Goal: Information Seeking & Learning: Learn about a topic

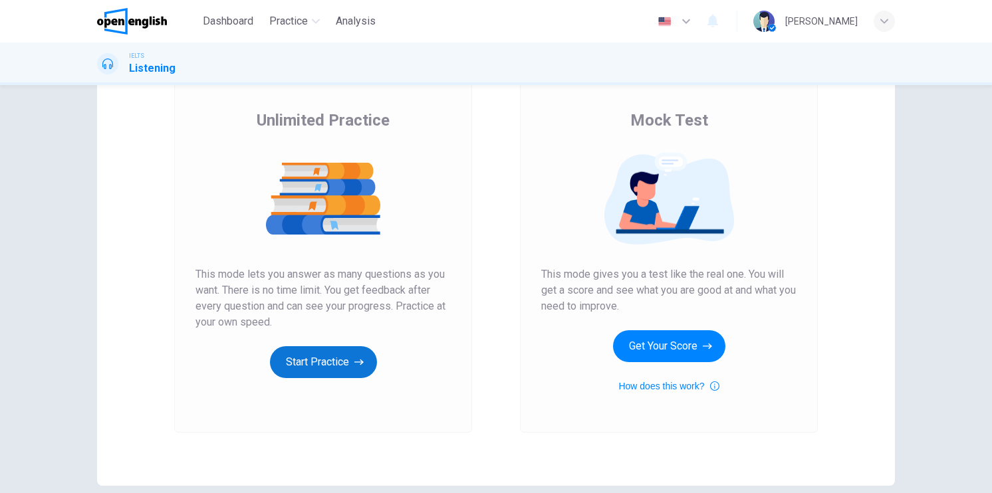
scroll to position [82, 0]
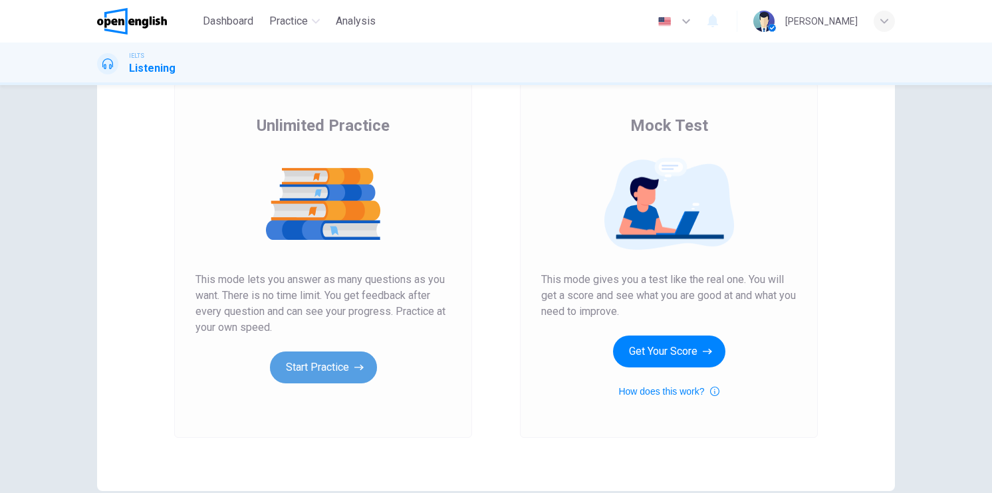
click at [307, 367] on button "Start Practice" at bounding box center [323, 368] width 107 height 32
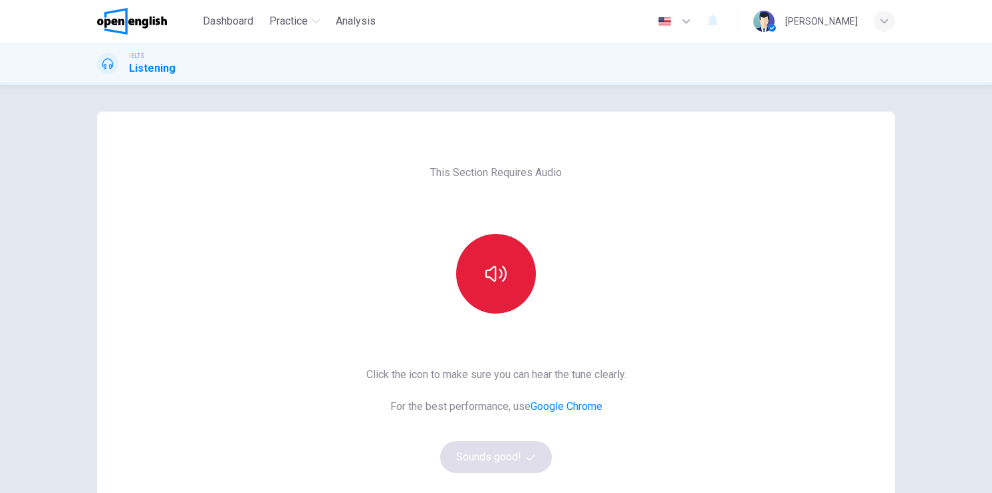
click at [498, 272] on icon "button" at bounding box center [495, 274] width 21 height 16
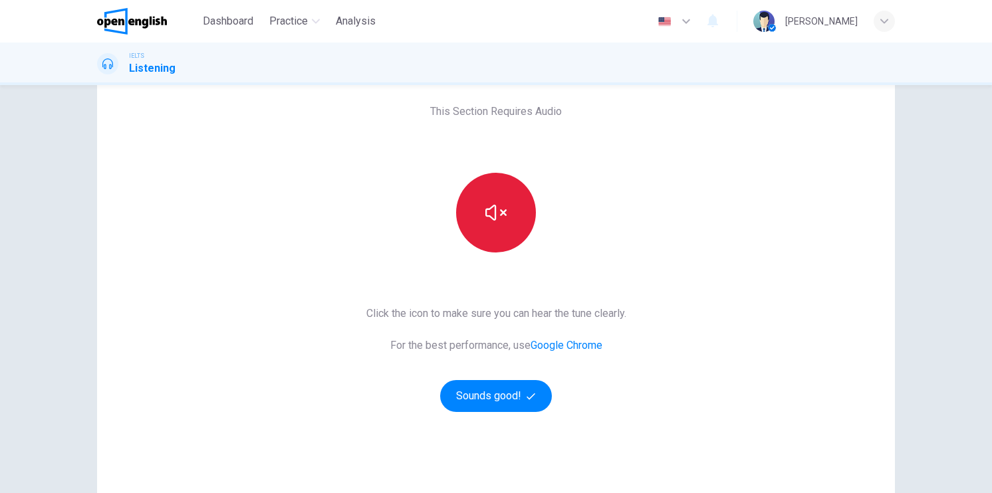
scroll to position [66, 0]
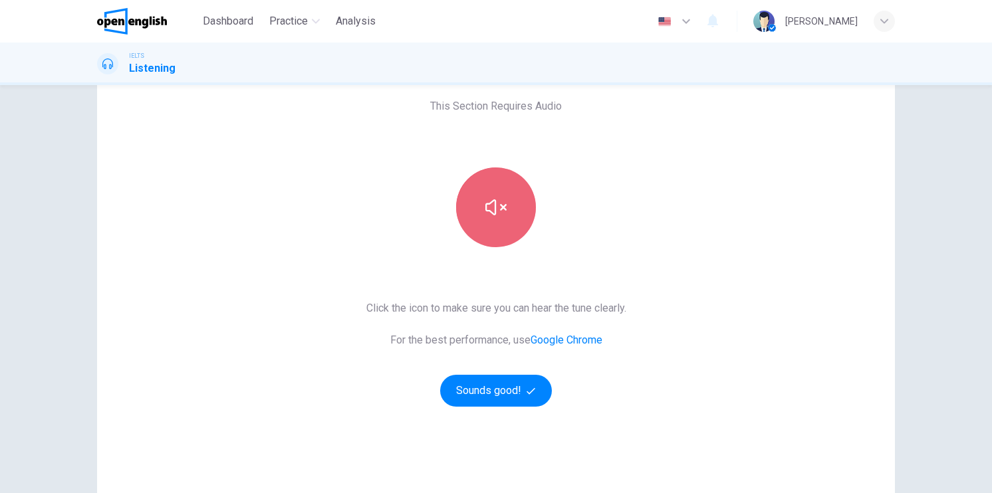
click at [469, 237] on button "button" at bounding box center [496, 208] width 80 height 80
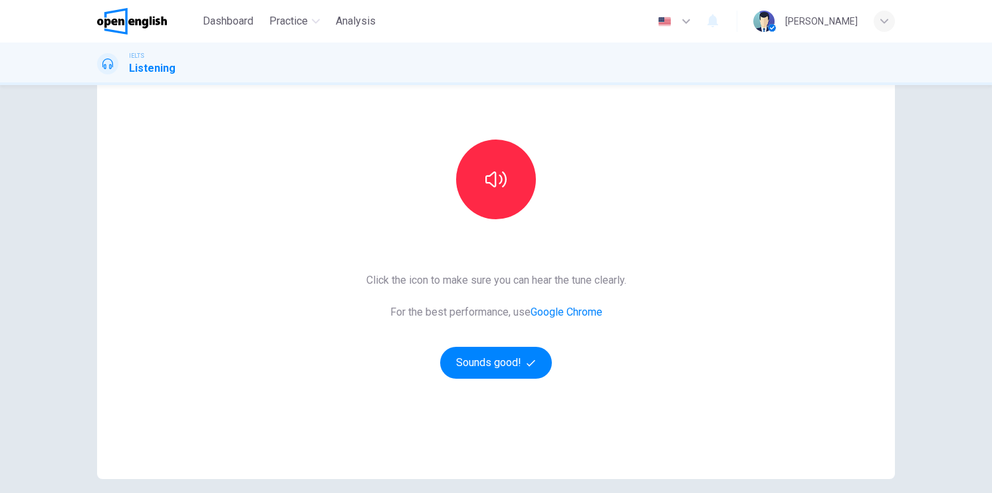
scroll to position [133, 0]
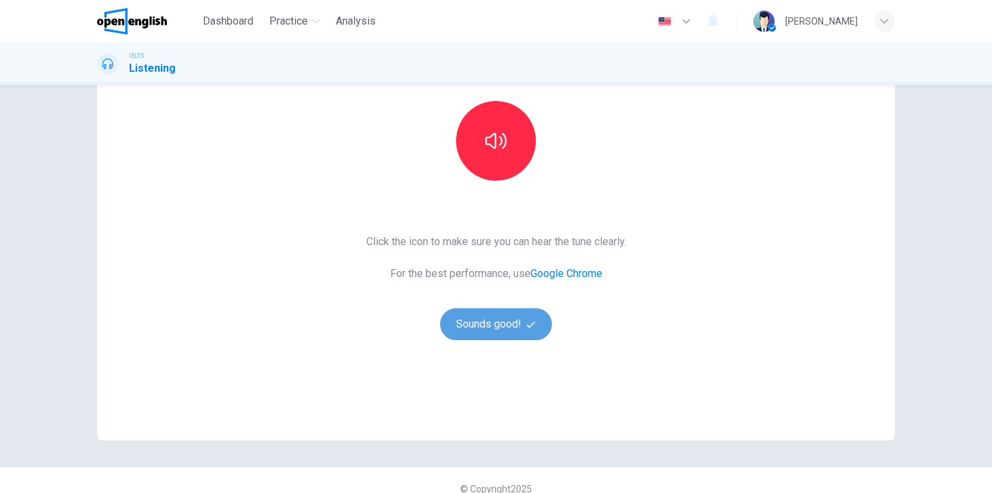
click at [457, 323] on button "Sounds good!" at bounding box center [496, 325] width 112 height 32
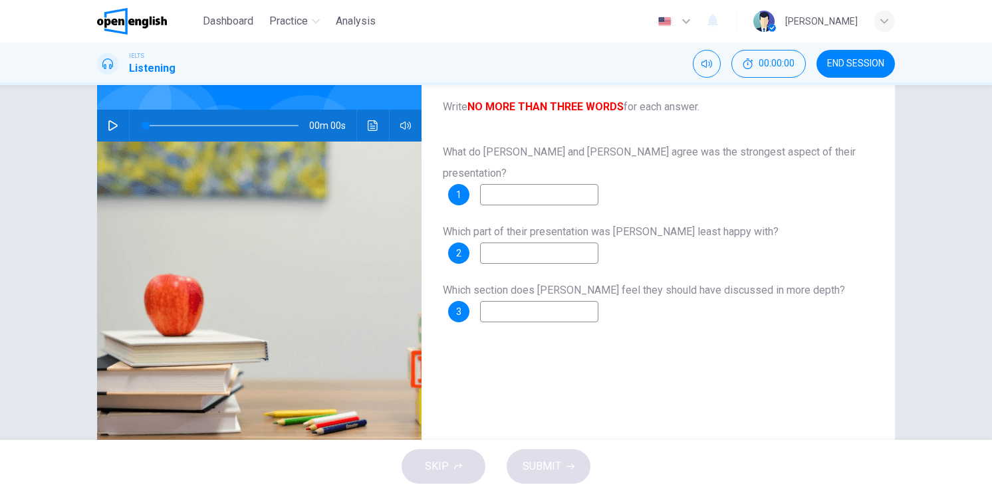
scroll to position [66, 0]
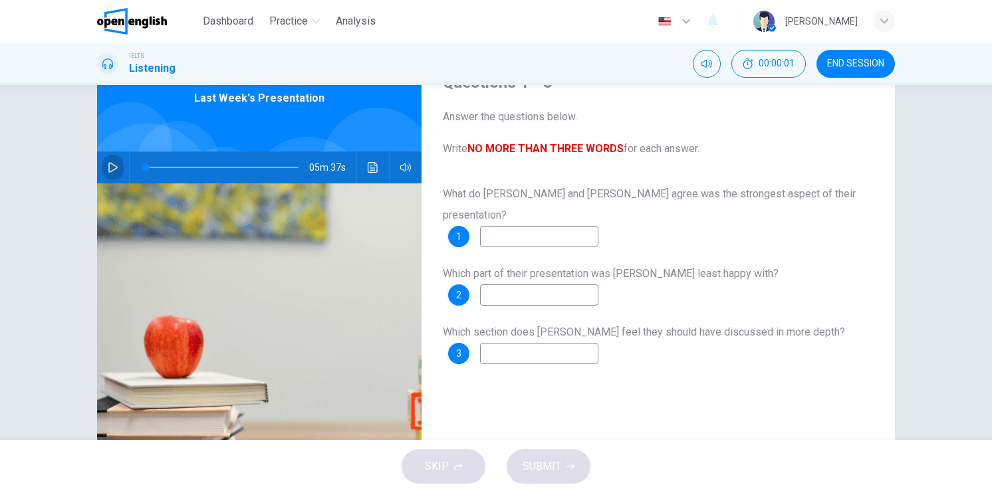
click at [110, 173] on button "button" at bounding box center [112, 168] width 21 height 32
click at [560, 226] on input at bounding box center [539, 236] width 118 height 21
click at [368, 172] on icon "Click to see the audio transcription" at bounding box center [373, 167] width 10 height 11
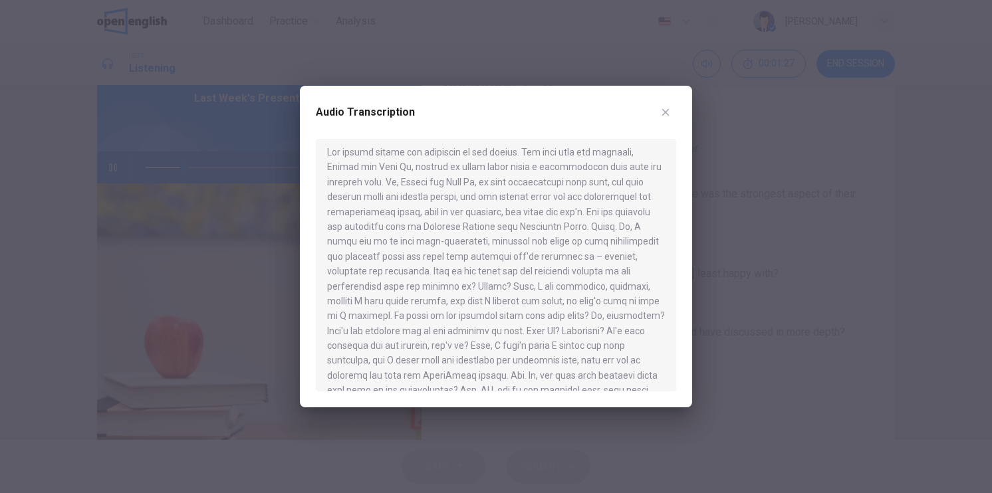
scroll to position [0, 0]
click at [32, 201] on div at bounding box center [496, 246] width 992 height 493
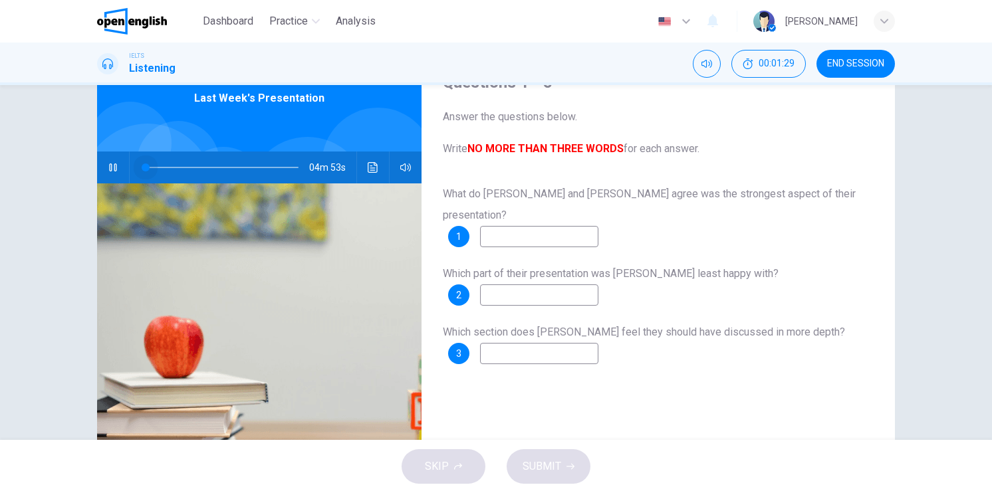
drag, startPoint x: 176, startPoint y: 166, endPoint x: 109, endPoint y: 164, distance: 67.2
click at [109, 164] on div "04m 53s" at bounding box center [259, 168] width 324 height 32
click at [372, 164] on icon "Click to see the audio transcription" at bounding box center [373, 167] width 11 height 11
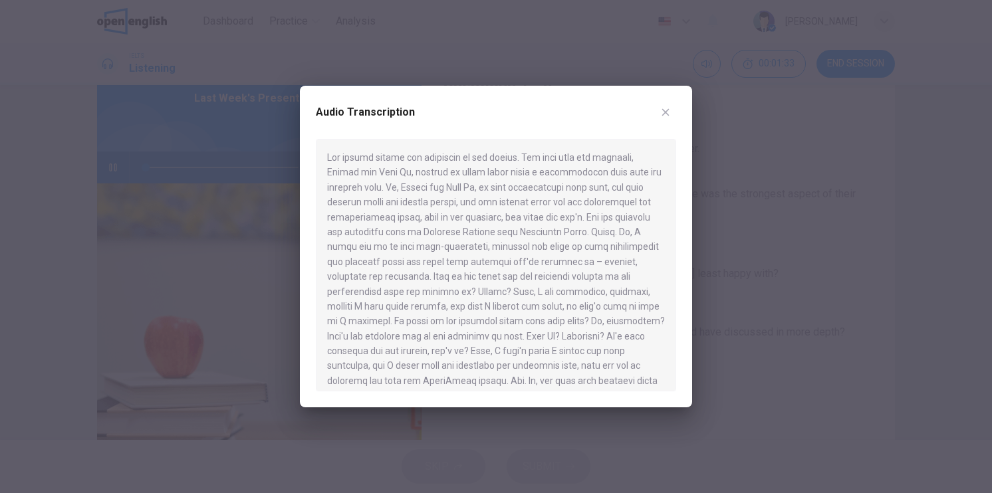
click at [67, 156] on div at bounding box center [496, 246] width 992 height 493
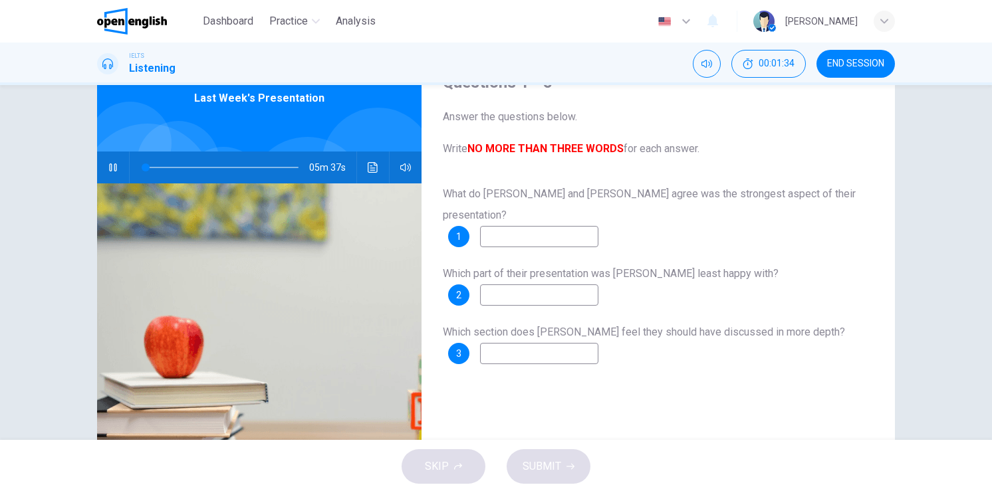
click at [100, 160] on div "05m 37s" at bounding box center [259, 168] width 324 height 32
click at [112, 173] on button "button" at bounding box center [112, 168] width 21 height 32
click at [116, 173] on button "button" at bounding box center [112, 168] width 21 height 32
click at [379, 174] on button "Click to see the audio transcription" at bounding box center [372, 168] width 21 height 32
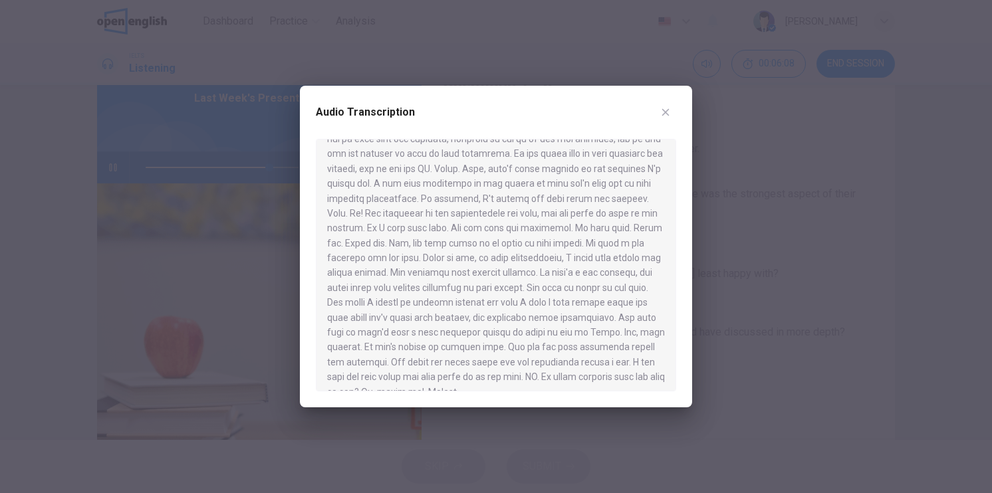
scroll to position [723, 0]
type input "*"
click at [884, 265] on div at bounding box center [496, 246] width 992 height 493
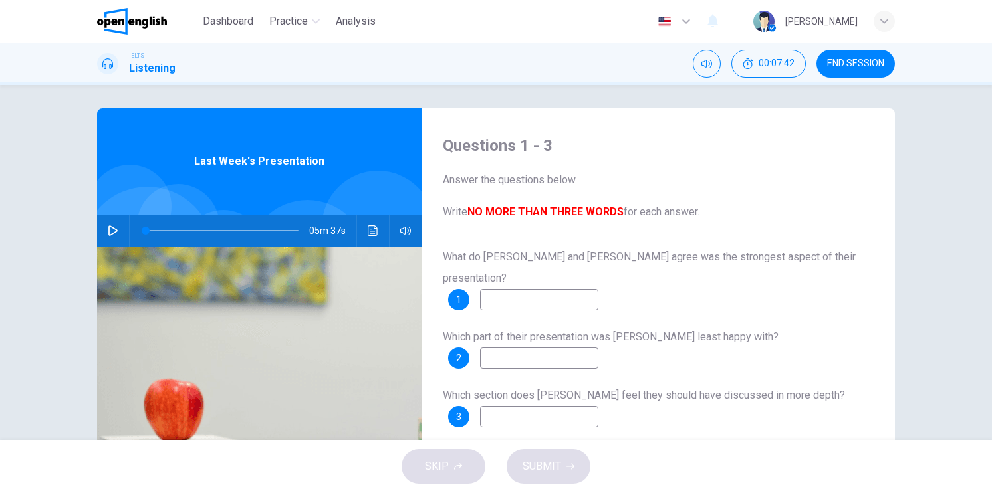
scroll to position [0, 0]
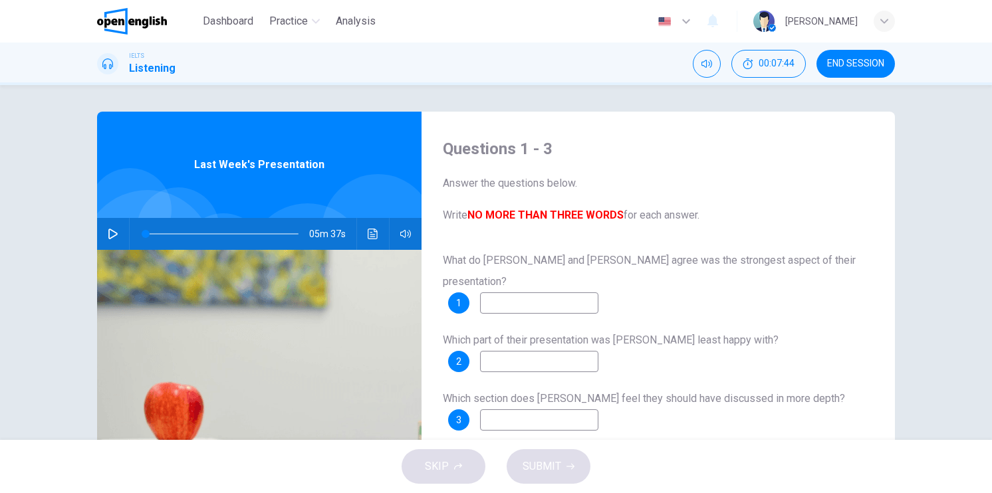
click at [531, 293] on input at bounding box center [539, 303] width 118 height 21
click at [368, 233] on icon "Click to see the audio transcription" at bounding box center [373, 234] width 11 height 11
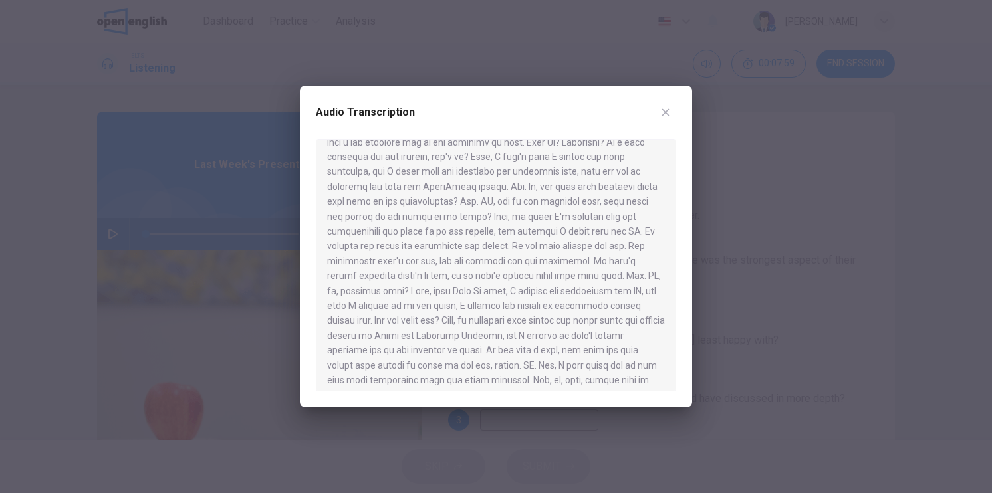
scroll to position [199, 0]
drag, startPoint x: 531, startPoint y: 257, endPoint x: 559, endPoint y: 257, distance: 27.9
click at [559, 257] on div at bounding box center [496, 265] width 360 height 253
drag, startPoint x: 575, startPoint y: 257, endPoint x: 541, endPoint y: 252, distance: 34.9
click at [541, 252] on div at bounding box center [496, 265] width 360 height 253
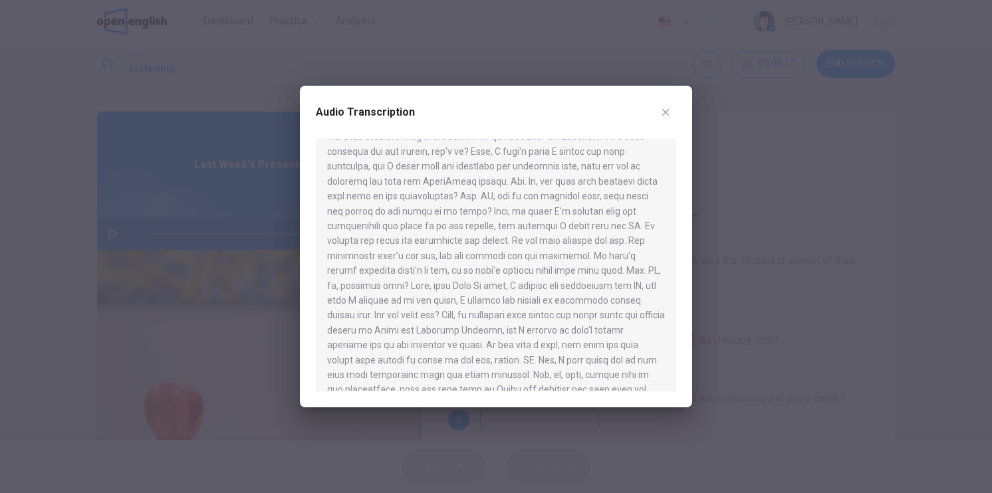
click at [759, 243] on div at bounding box center [496, 246] width 992 height 493
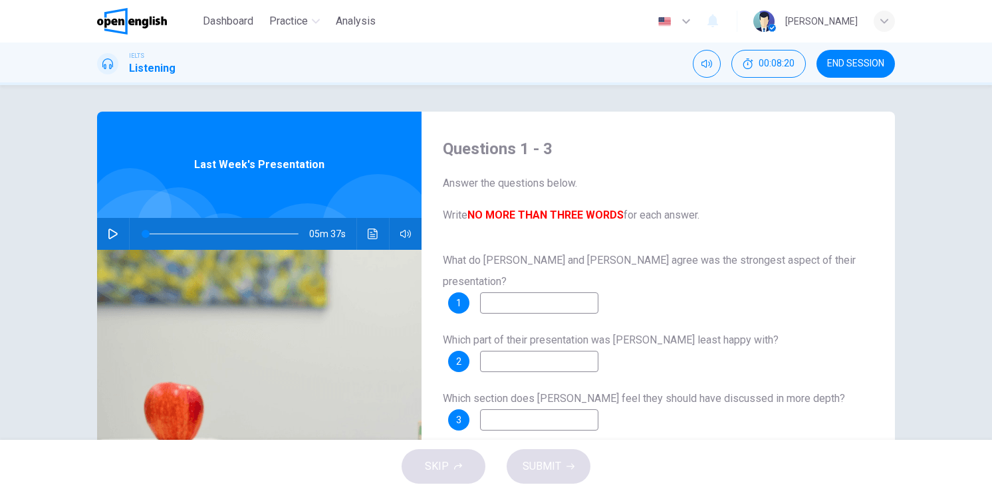
click at [578, 351] on input at bounding box center [539, 361] width 118 height 21
type input "**********"
click at [358, 233] on div "05m 37s" at bounding box center [259, 234] width 324 height 32
click at [368, 233] on icon "Click to see the audio transcription" at bounding box center [373, 234] width 11 height 11
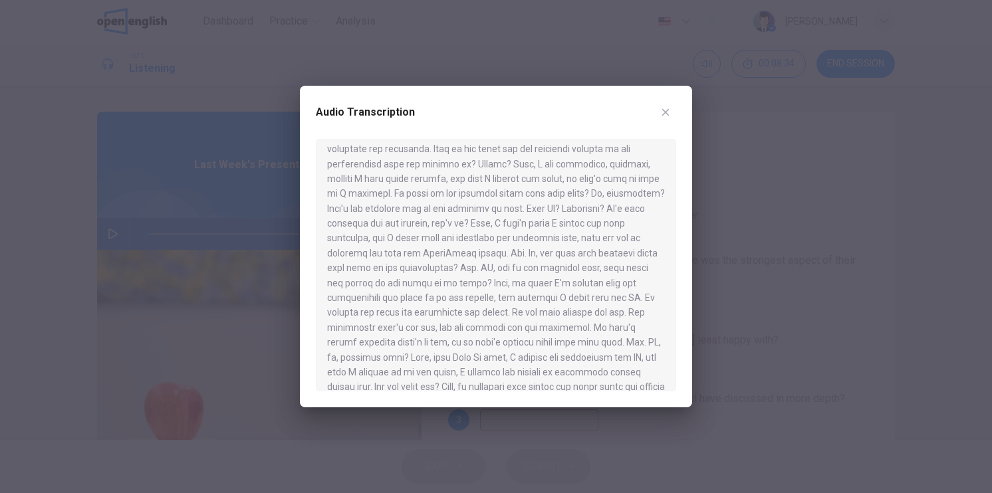
scroll to position [133, 0]
click at [753, 310] on div at bounding box center [496, 246] width 992 height 493
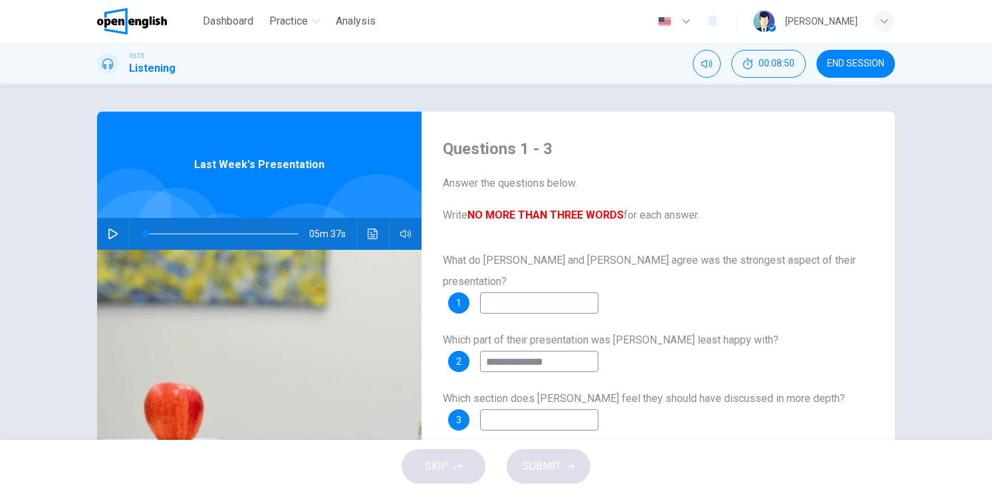
click at [529, 293] on input at bounding box center [539, 303] width 118 height 21
type input "**********"
click at [602, 419] on div "**********" at bounding box center [658, 353] width 431 height 207
click at [578, 410] on input at bounding box center [539, 420] width 118 height 21
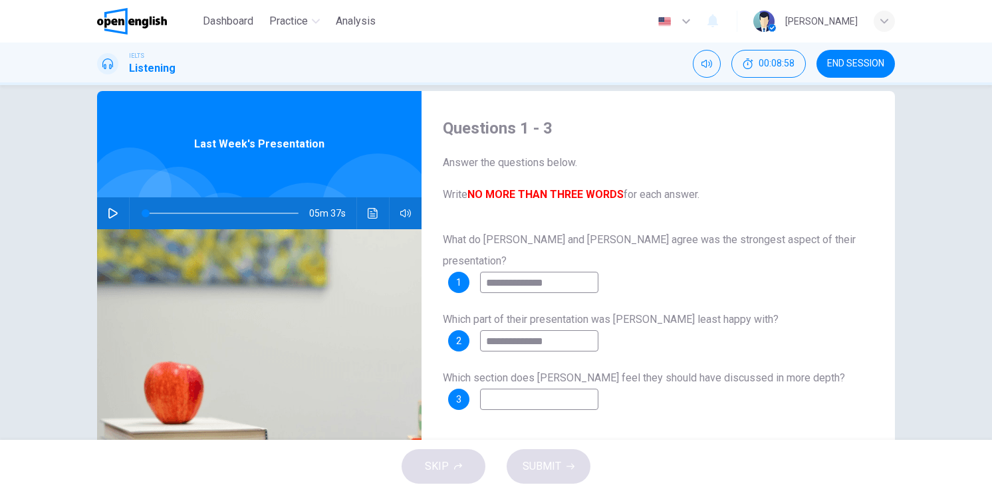
scroll to position [66, 0]
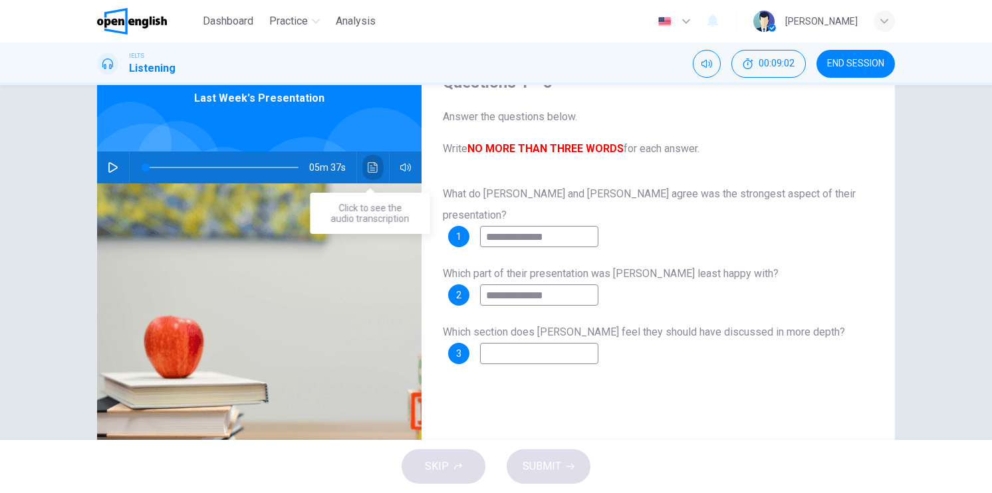
click at [362, 165] on button "Click to see the audio transcription" at bounding box center [372, 168] width 21 height 32
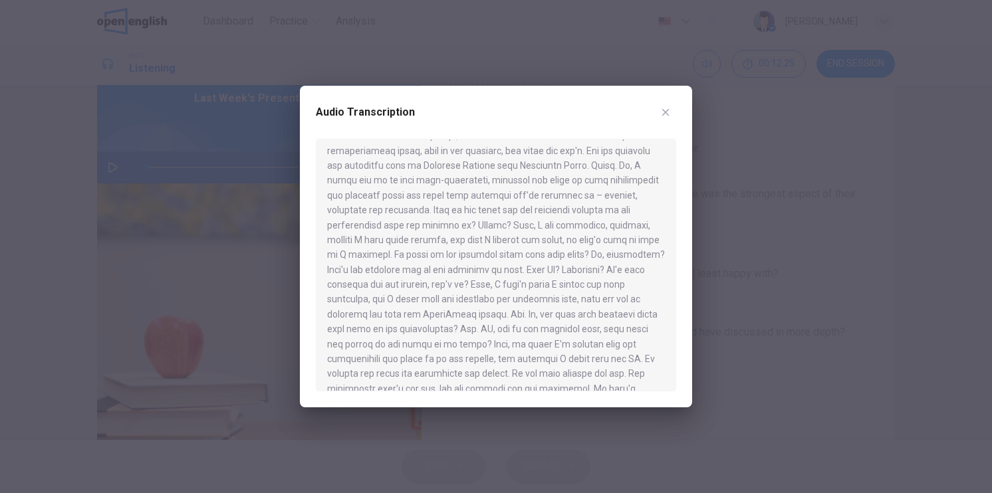
click at [878, 283] on div at bounding box center [496, 246] width 992 height 493
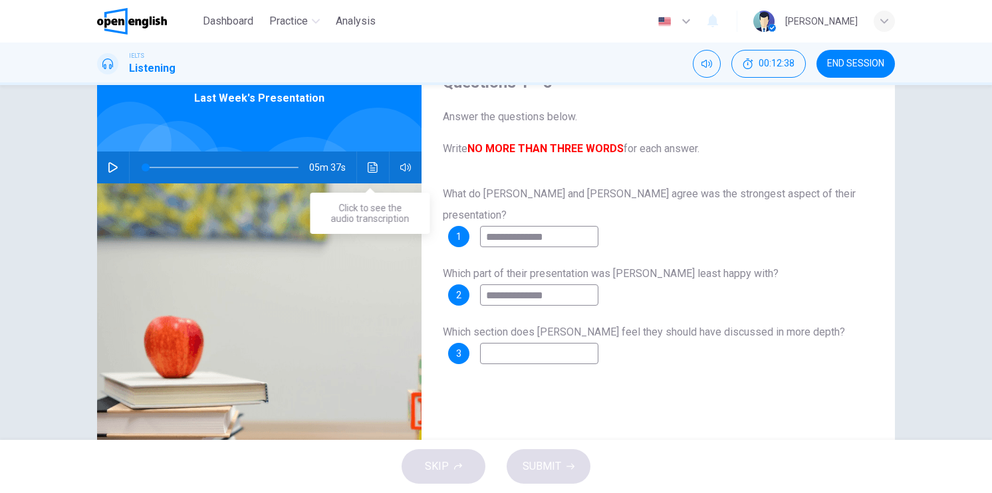
click at [362, 167] on button "Click to see the audio transcription" at bounding box center [372, 168] width 21 height 32
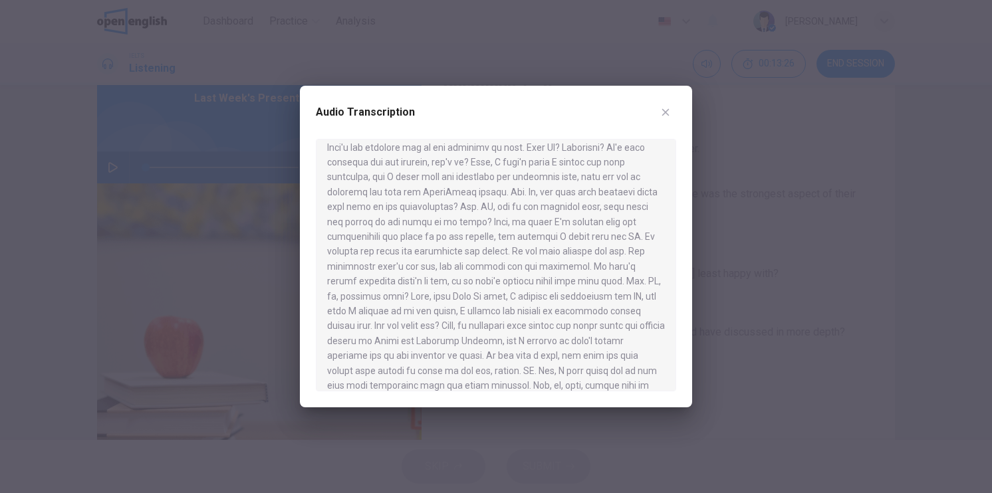
scroll to position [234, 0]
drag, startPoint x: 938, startPoint y: 341, endPoint x: 832, endPoint y: 346, distance: 105.9
click at [938, 341] on div at bounding box center [496, 246] width 992 height 493
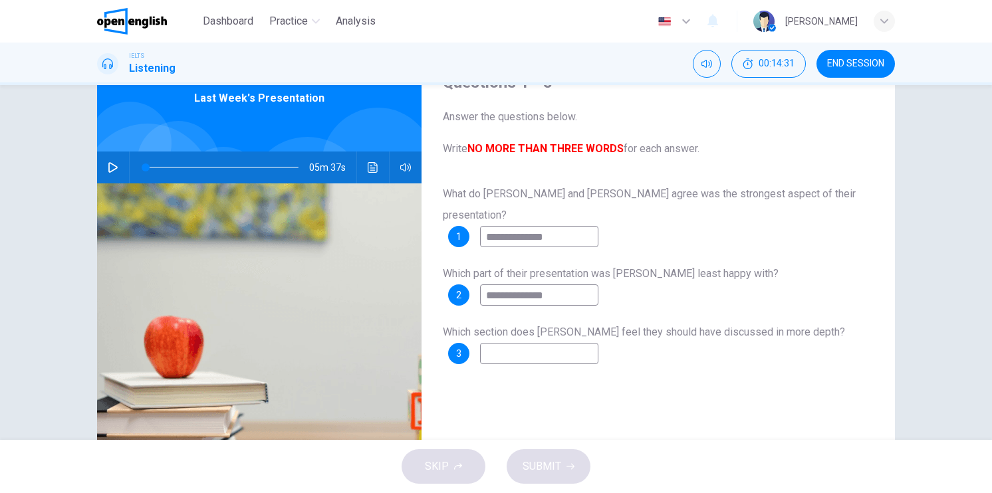
drag, startPoint x: 569, startPoint y: 328, endPoint x: 580, endPoint y: 322, distance: 12.8
click at [570, 343] on input at bounding box center [539, 353] width 118 height 21
click at [507, 343] on input "**********" at bounding box center [539, 353] width 118 height 21
click at [487, 343] on input "**********" at bounding box center [539, 353] width 118 height 21
type input "**********"
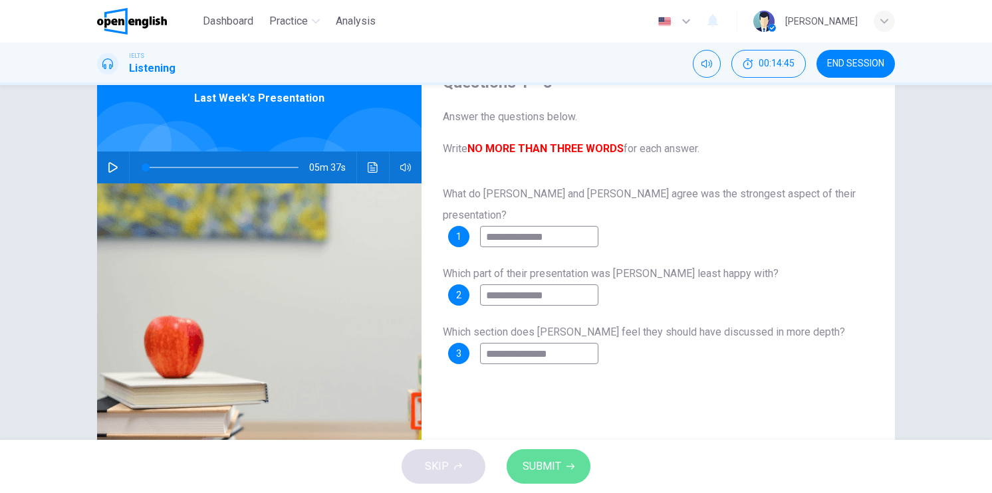
click at [566, 478] on button "SUBMIT" at bounding box center [549, 466] width 84 height 35
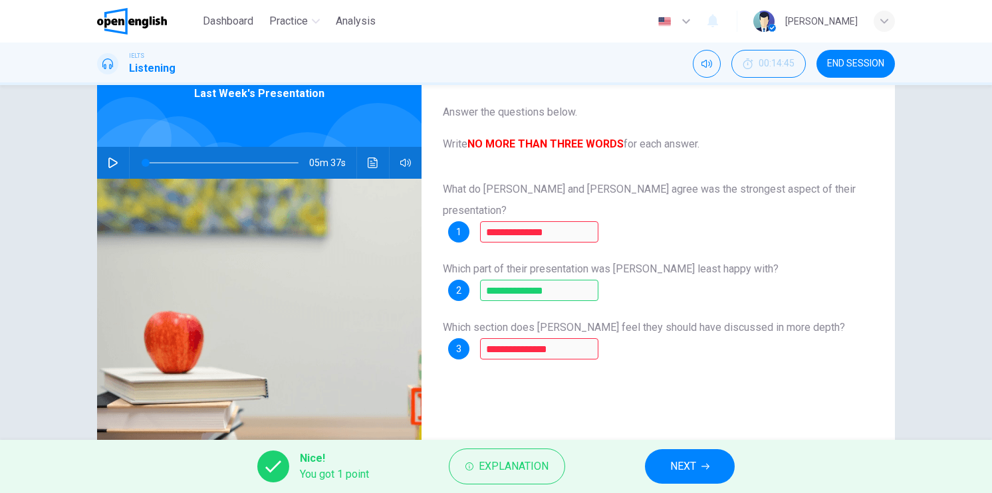
scroll to position [66, 0]
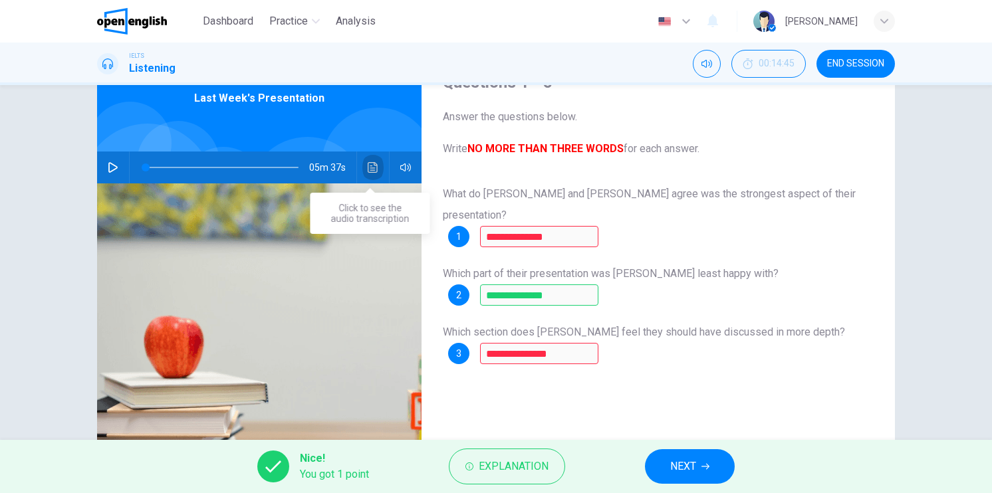
click at [368, 166] on icon "Click to see the audio transcription" at bounding box center [373, 167] width 10 height 11
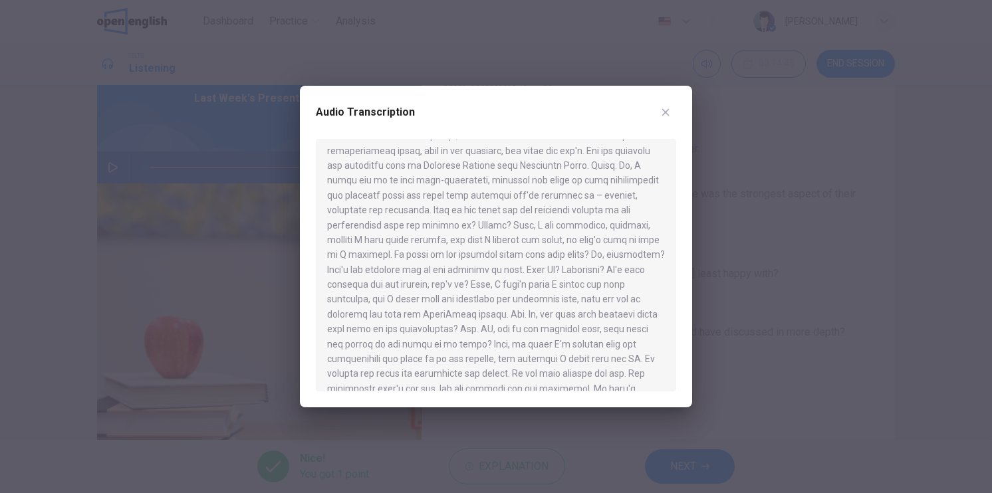
drag, startPoint x: 779, startPoint y: 281, endPoint x: 771, endPoint y: 281, distance: 8.0
click at [779, 281] on div at bounding box center [496, 246] width 992 height 493
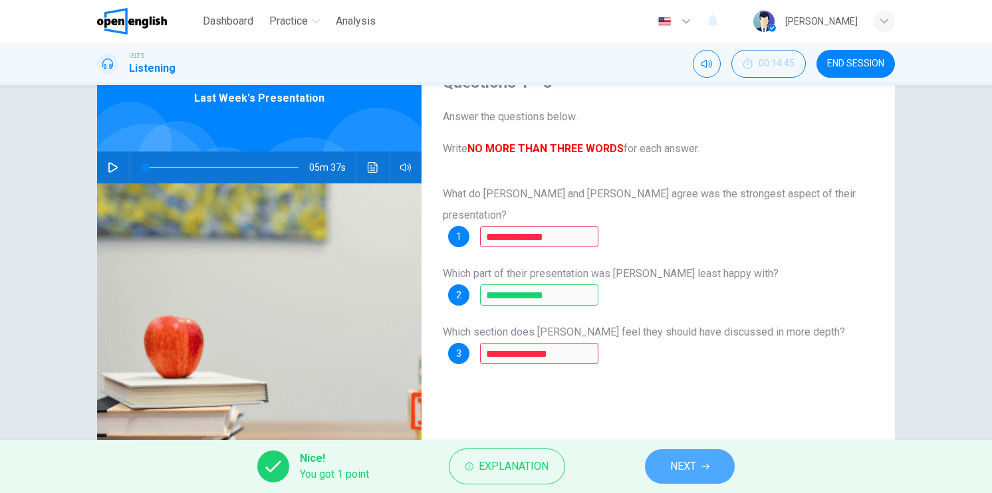
click at [721, 469] on button "NEXT" at bounding box center [690, 466] width 90 height 35
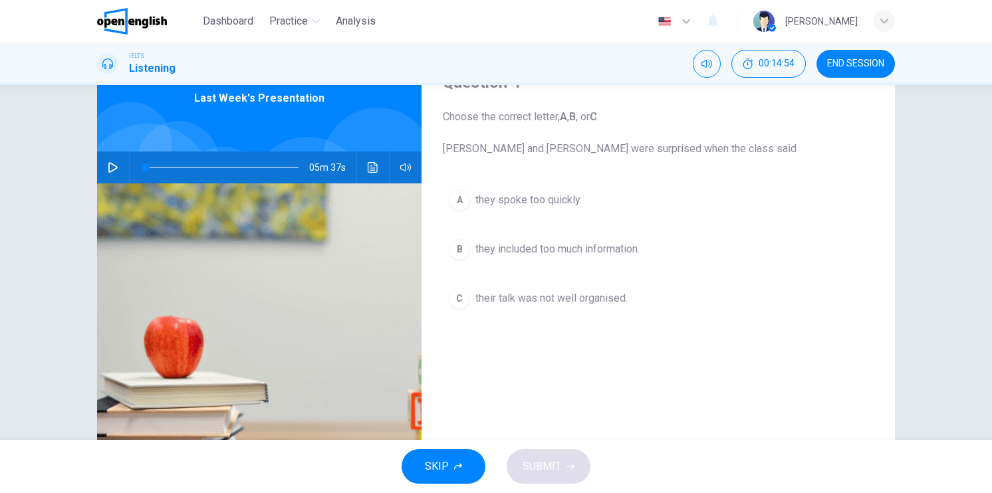
click at [461, 319] on div "A they spoke too quickly. B they included too much information. C their talk wa…" at bounding box center [658, 263] width 431 height 158
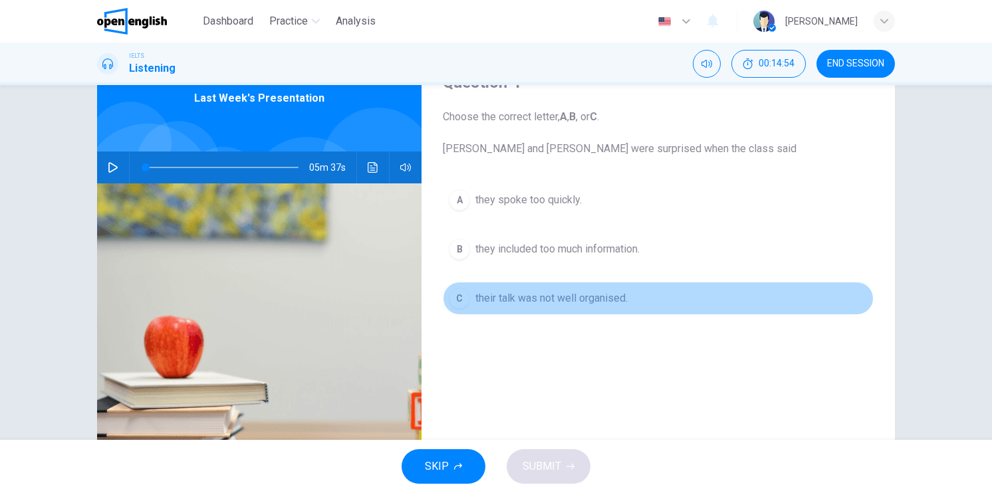
click at [449, 295] on div "C" at bounding box center [459, 298] width 21 height 21
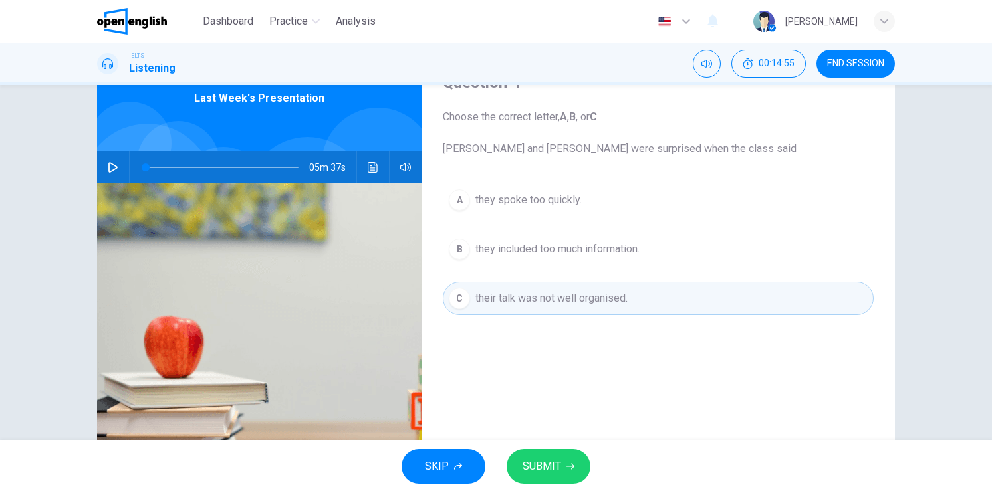
drag, startPoint x: 463, startPoint y: 238, endPoint x: 463, endPoint y: 251, distance: 13.3
click at [463, 239] on button "B they included too much information." at bounding box center [658, 249] width 431 height 33
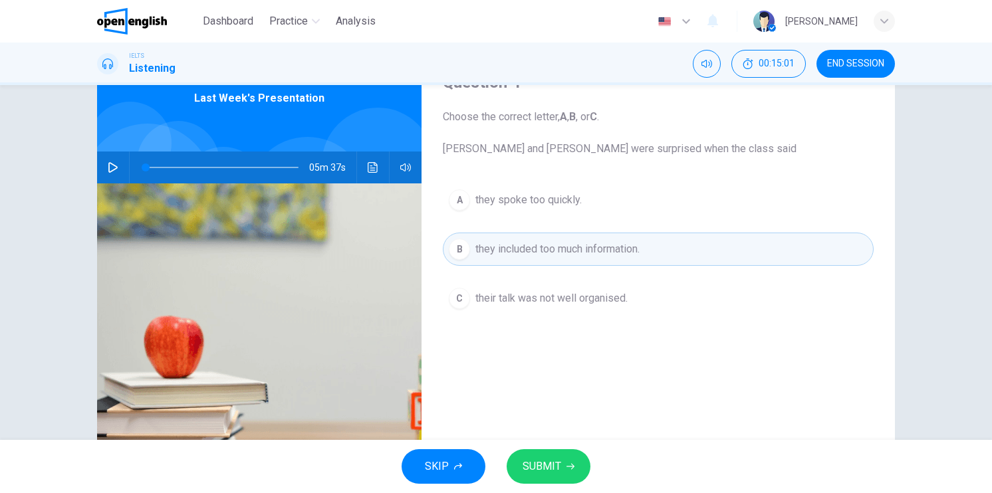
click at [551, 473] on span "SUBMIT" at bounding box center [542, 466] width 39 height 19
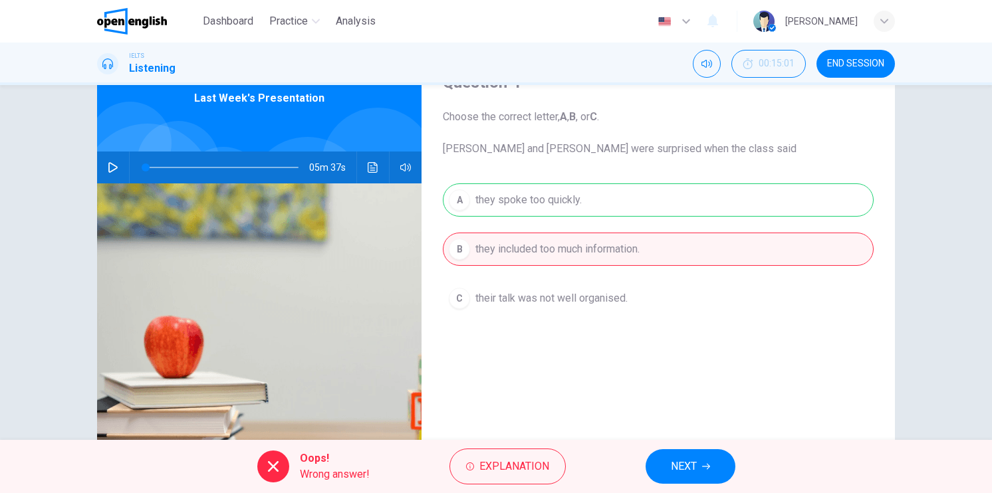
click at [495, 294] on div "A they spoke too quickly. B they included too much information. C their talk wa…" at bounding box center [658, 263] width 431 height 158
click at [551, 467] on button "Explanation" at bounding box center [507, 467] width 116 height 36
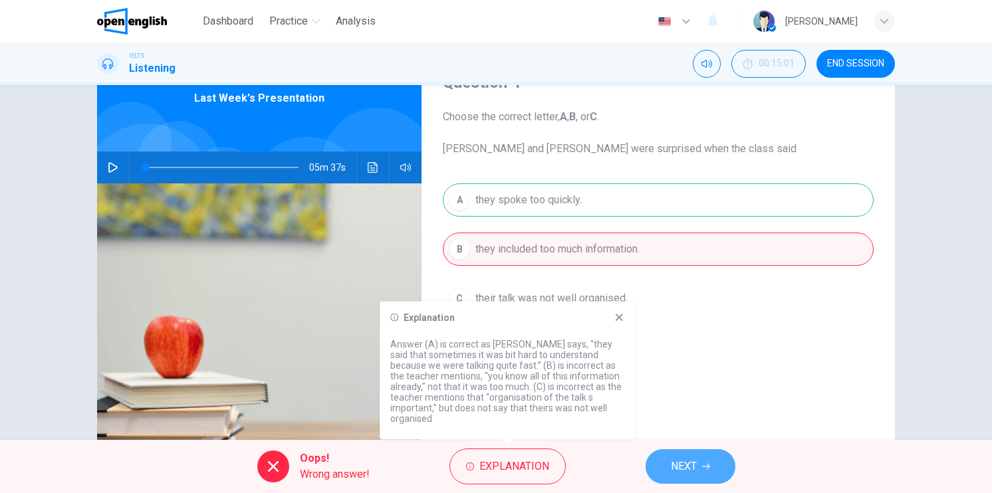
click at [672, 480] on button "NEXT" at bounding box center [691, 466] width 90 height 35
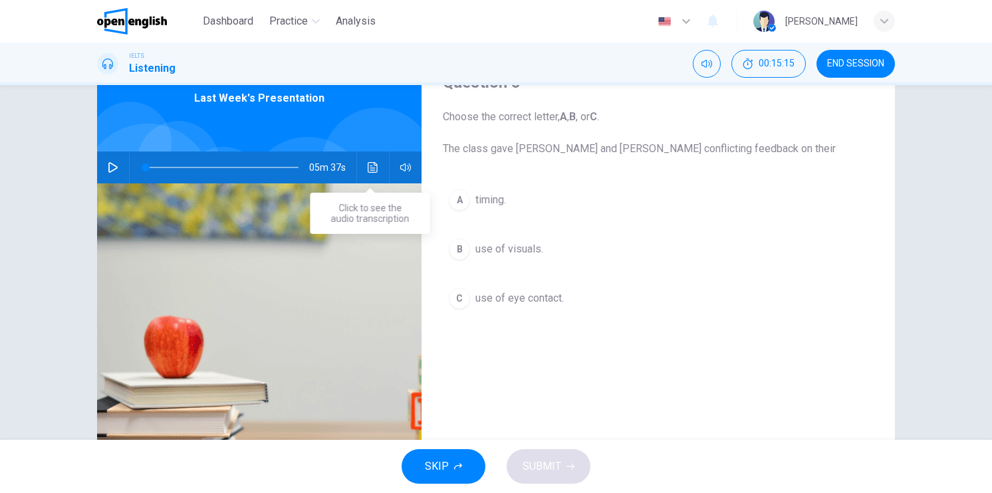
click at [369, 164] on icon "Click to see the audio transcription" at bounding box center [373, 167] width 11 height 11
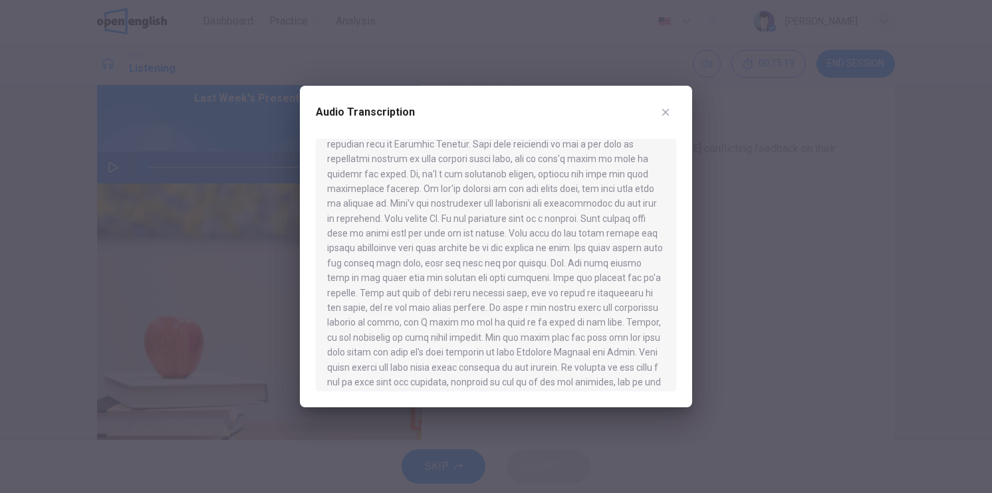
scroll to position [465, 0]
drag, startPoint x: 880, startPoint y: 262, endPoint x: 816, endPoint y: 259, distance: 63.9
click at [876, 262] on div at bounding box center [496, 246] width 992 height 493
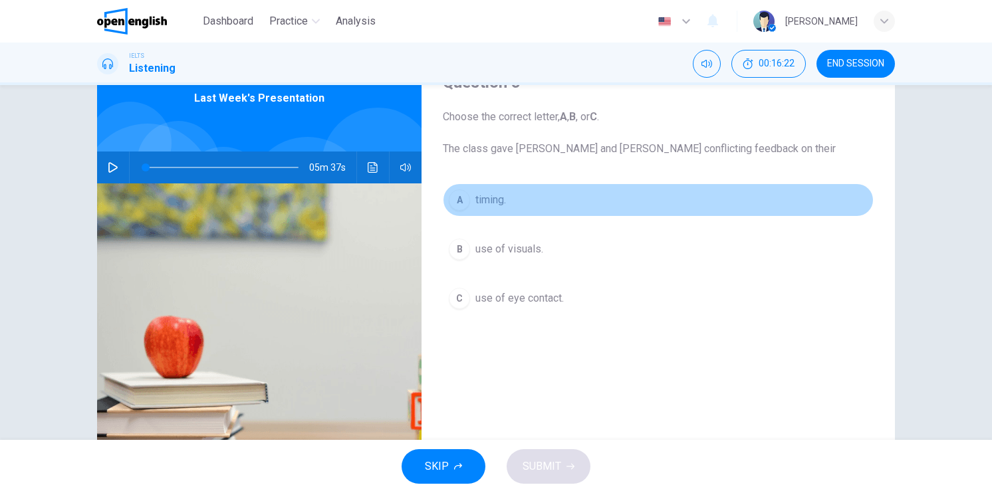
click at [574, 201] on button "A timing." at bounding box center [658, 200] width 431 height 33
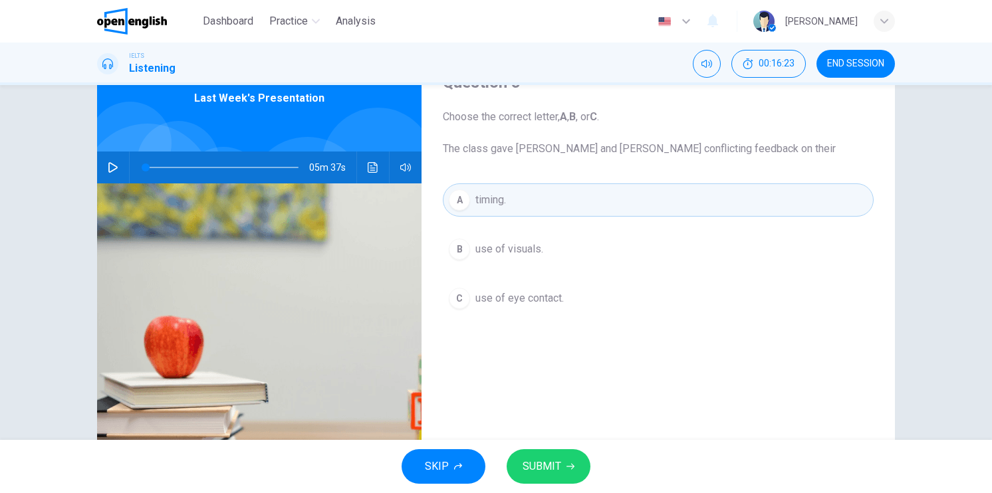
click at [564, 477] on button "SUBMIT" at bounding box center [549, 466] width 84 height 35
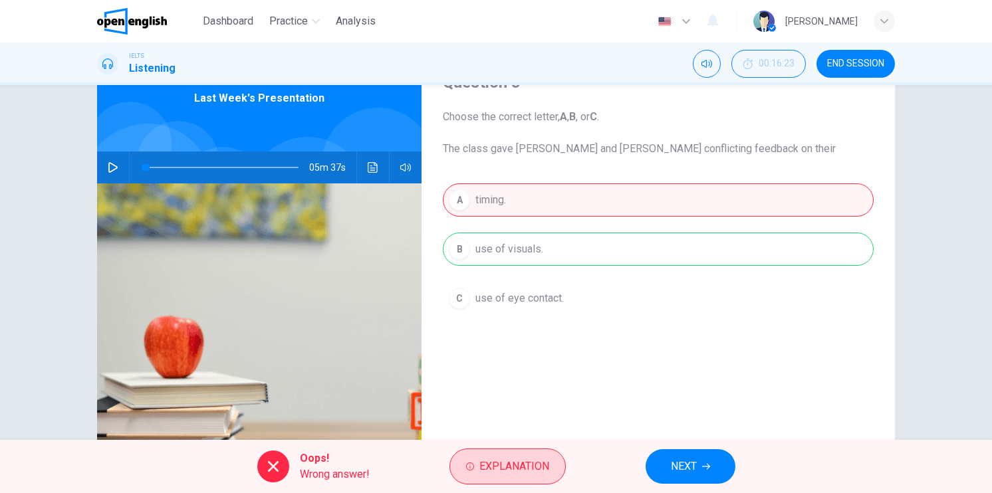
click at [541, 467] on span "Explanation" at bounding box center [514, 466] width 70 height 19
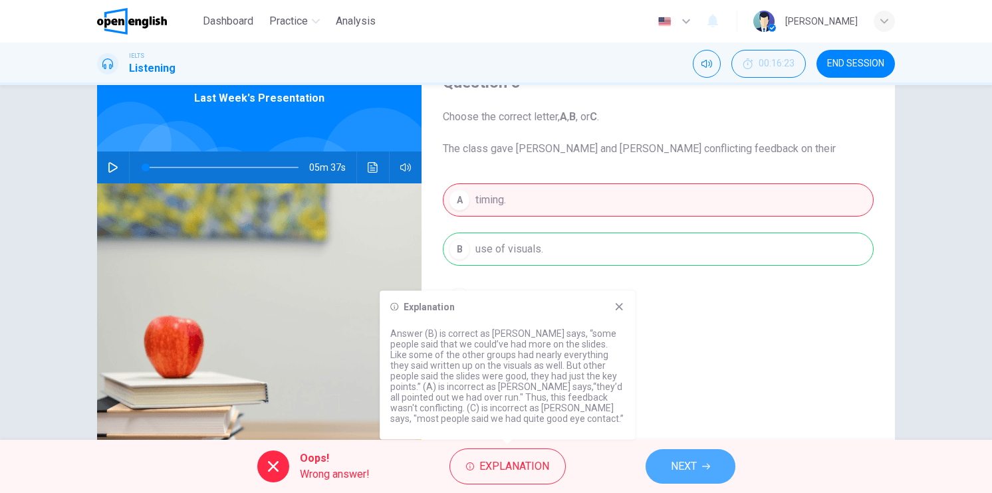
click at [679, 477] on button "NEXT" at bounding box center [691, 466] width 90 height 35
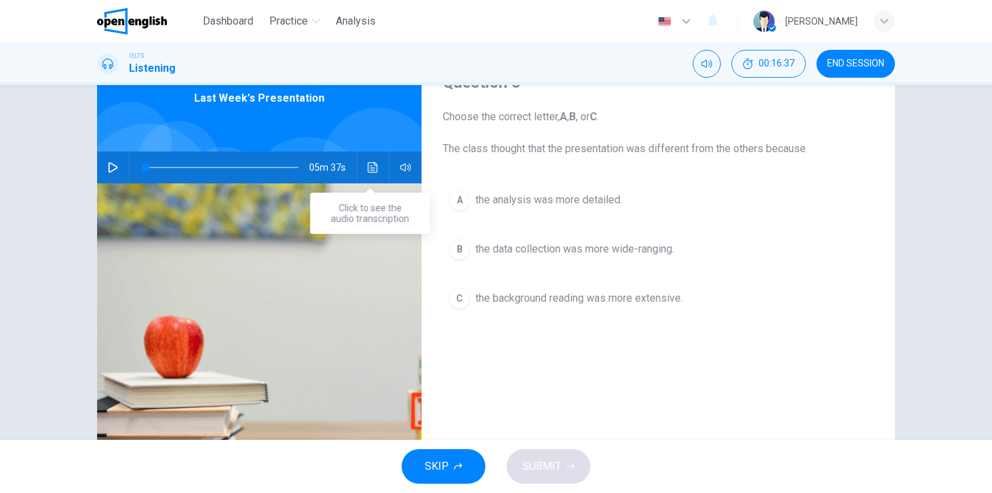
click at [370, 169] on icon "Click to see the audio transcription" at bounding box center [373, 167] width 11 height 11
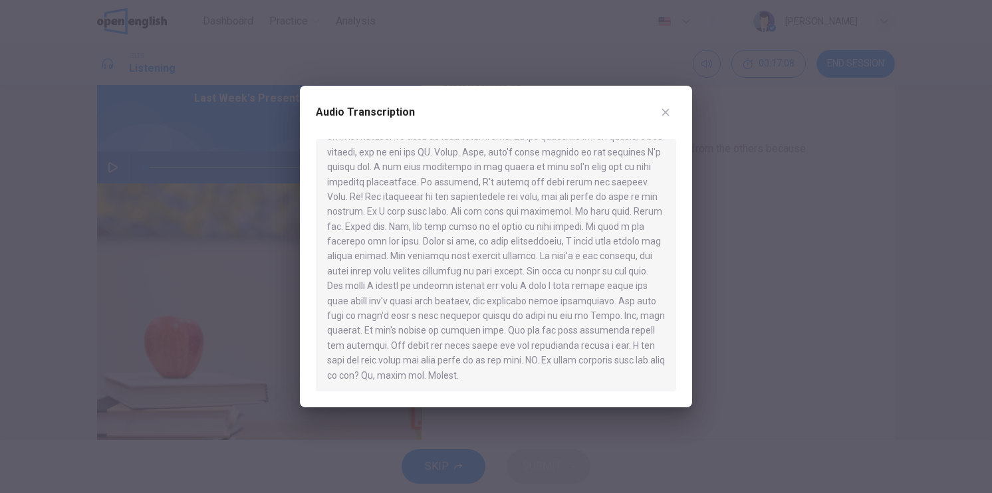
scroll to position [723, 0]
click at [872, 258] on div at bounding box center [496, 246] width 992 height 493
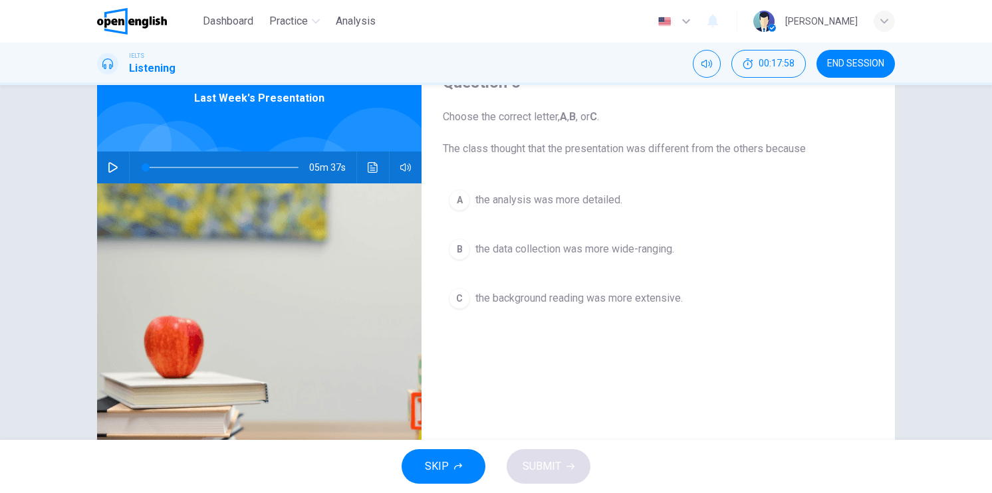
click at [367, 161] on button "Click to see the audio transcription" at bounding box center [372, 168] width 21 height 32
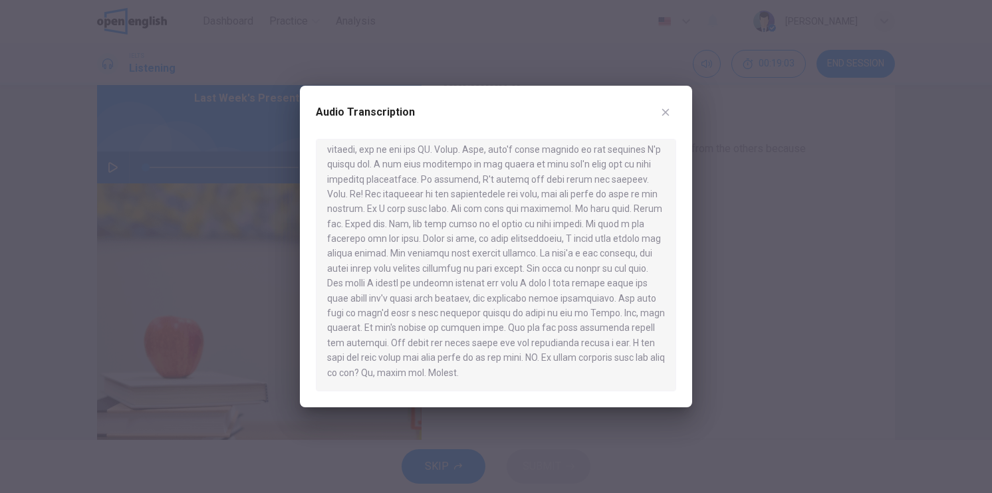
click at [840, 281] on div at bounding box center [496, 246] width 992 height 493
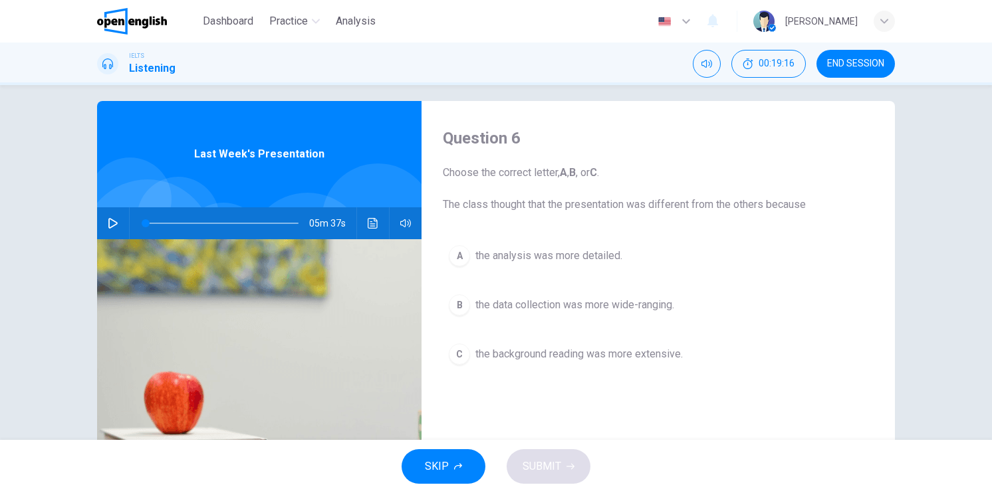
scroll to position [0, 0]
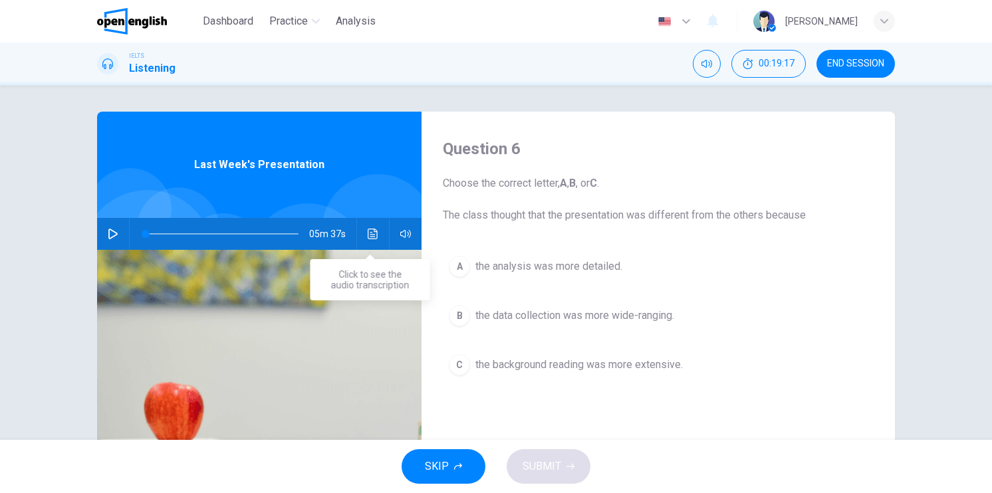
click at [368, 242] on button "Click to see the audio transcription" at bounding box center [372, 234] width 21 height 32
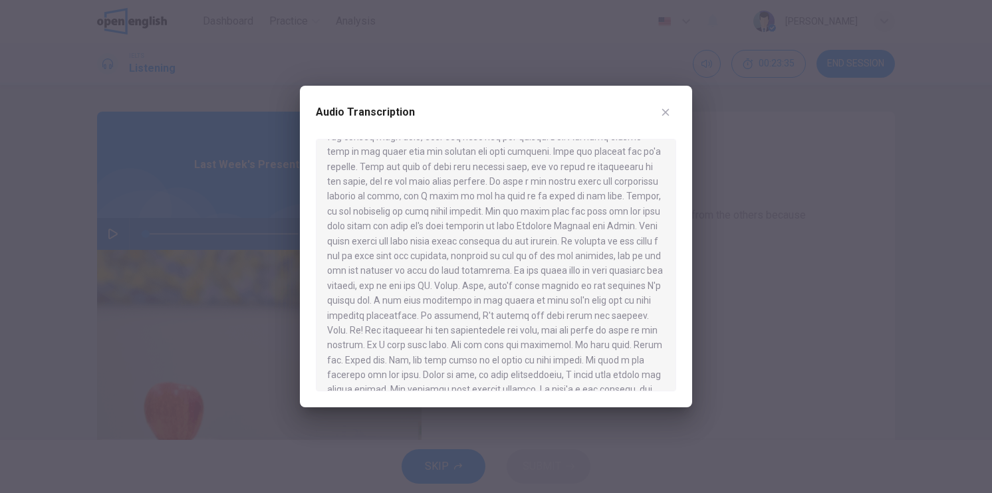
scroll to position [723, 0]
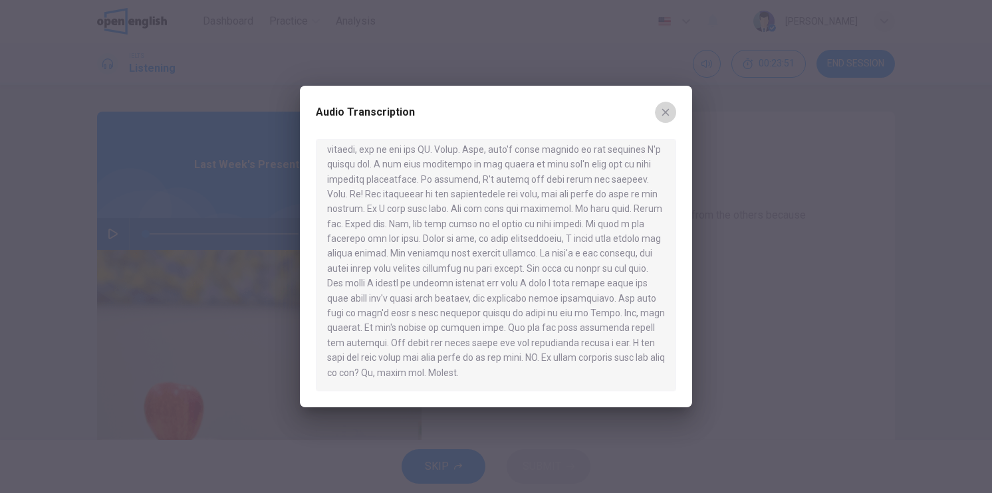
click at [667, 116] on icon "button" at bounding box center [665, 112] width 11 height 11
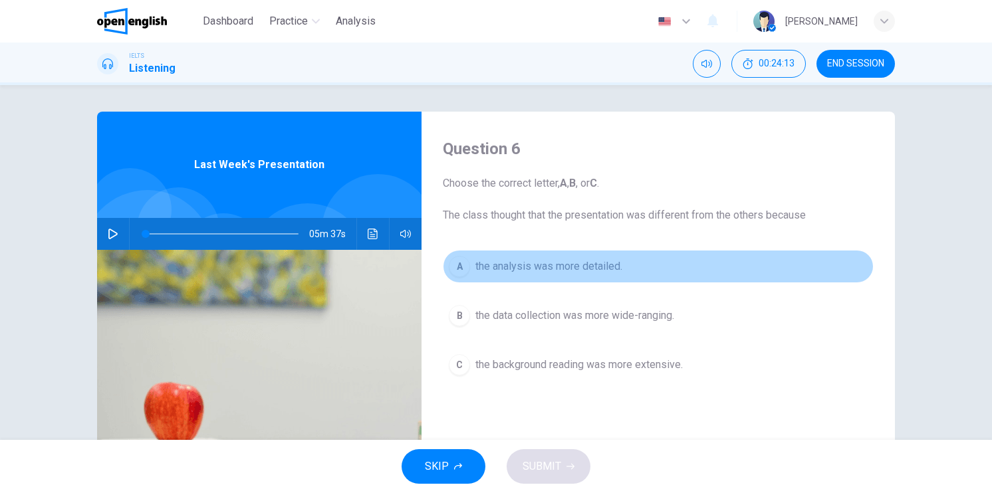
click at [457, 269] on div "A" at bounding box center [459, 266] width 21 height 21
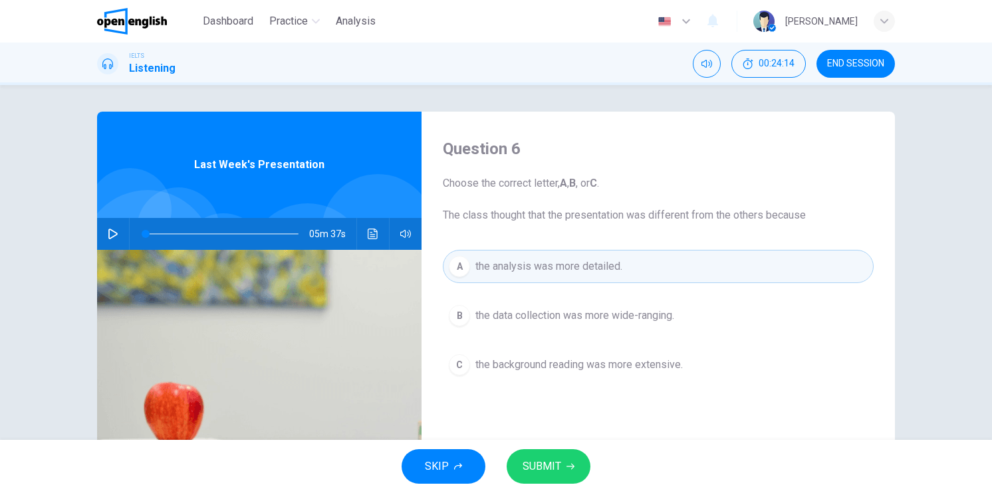
click at [558, 480] on button "SUBMIT" at bounding box center [549, 466] width 84 height 35
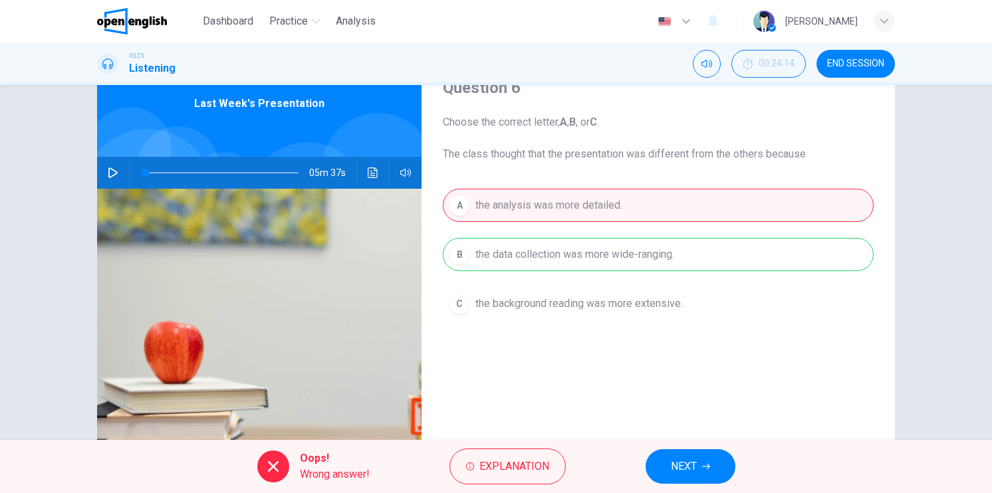
scroll to position [66, 0]
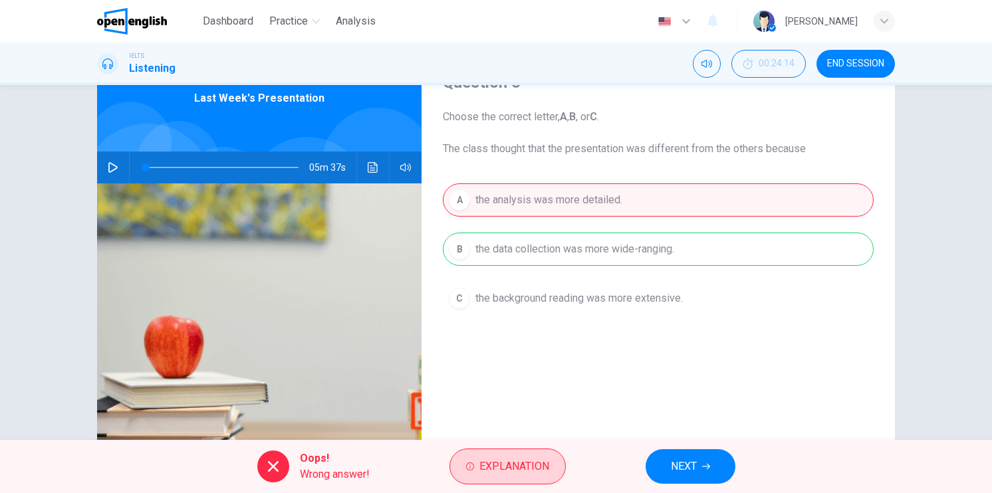
click at [517, 463] on span "Explanation" at bounding box center [514, 466] width 70 height 19
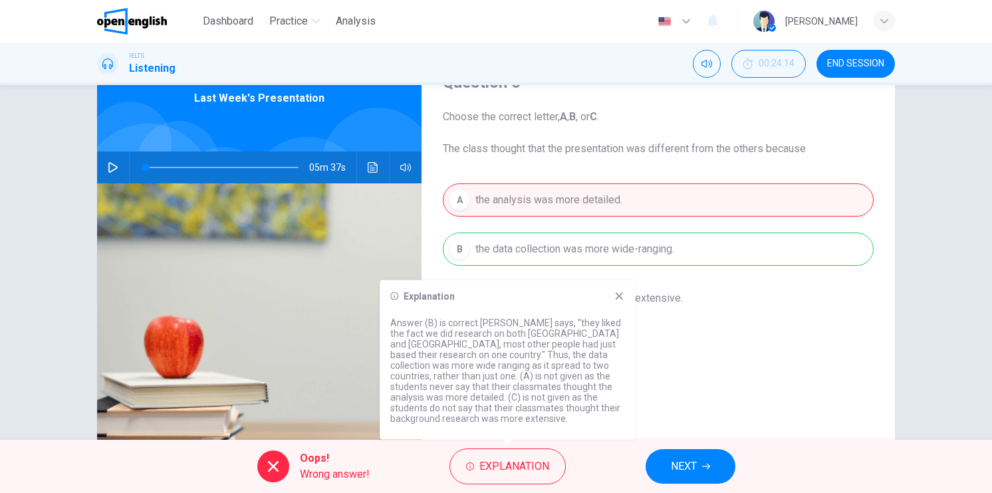
click at [699, 464] on button "NEXT" at bounding box center [691, 466] width 90 height 35
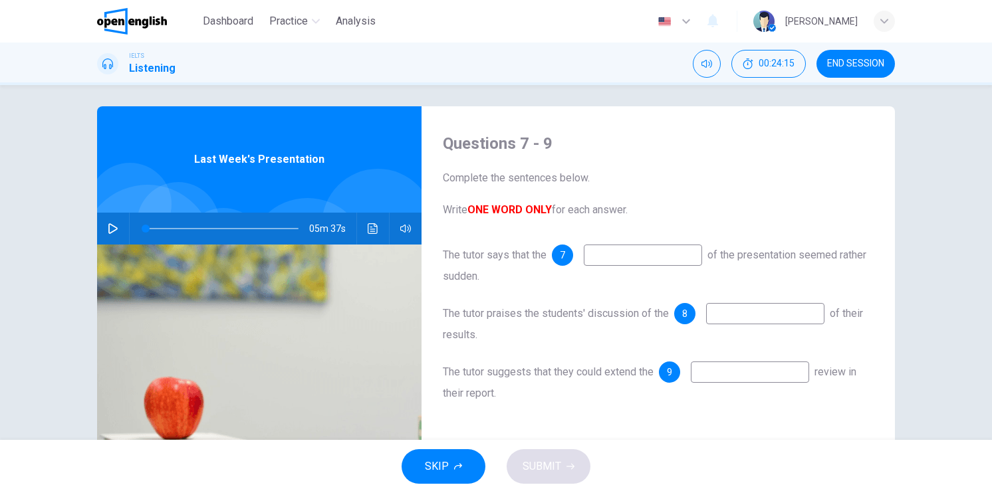
scroll to position [0, 0]
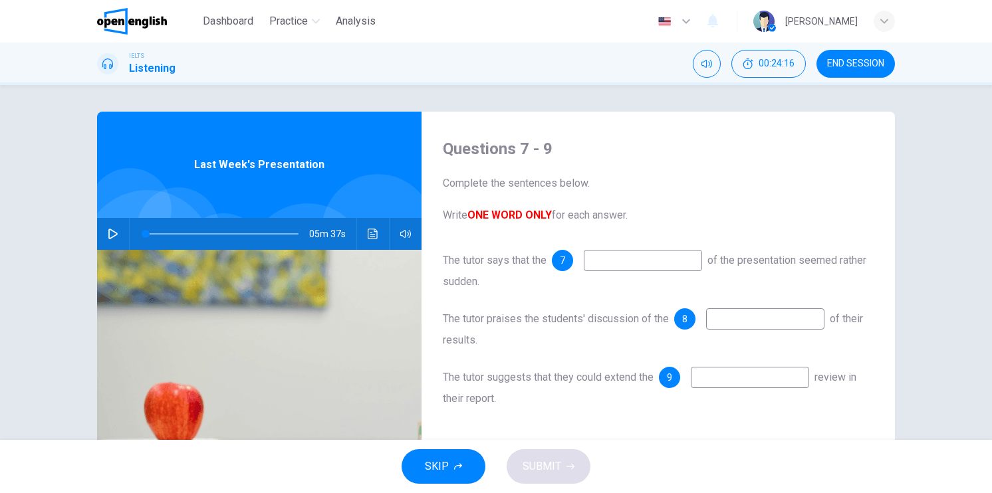
click at [596, 270] on input at bounding box center [643, 260] width 118 height 21
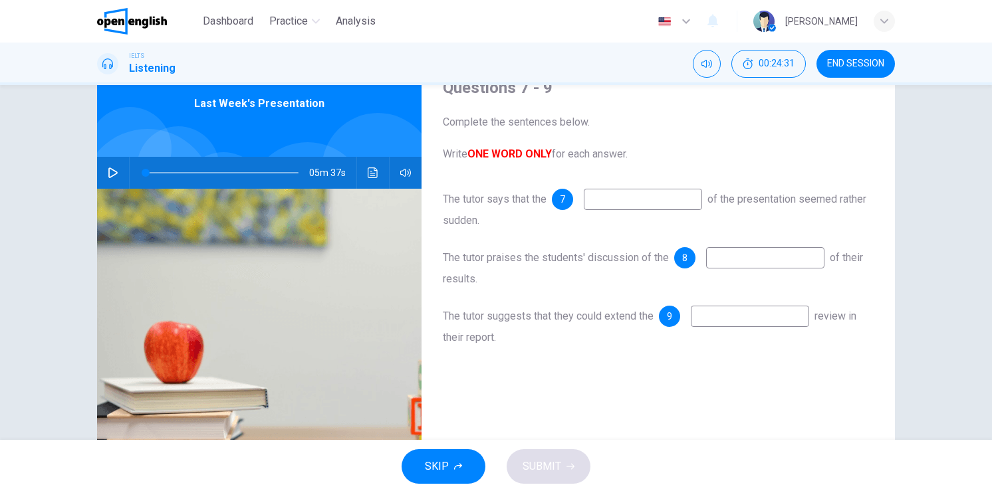
scroll to position [66, 0]
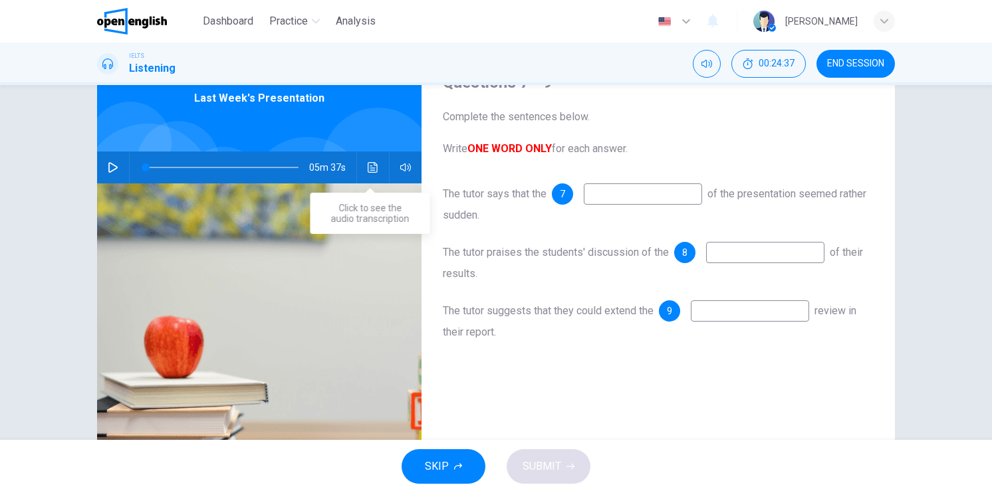
click at [372, 164] on icon "Click to see the audio transcription" at bounding box center [373, 167] width 10 height 11
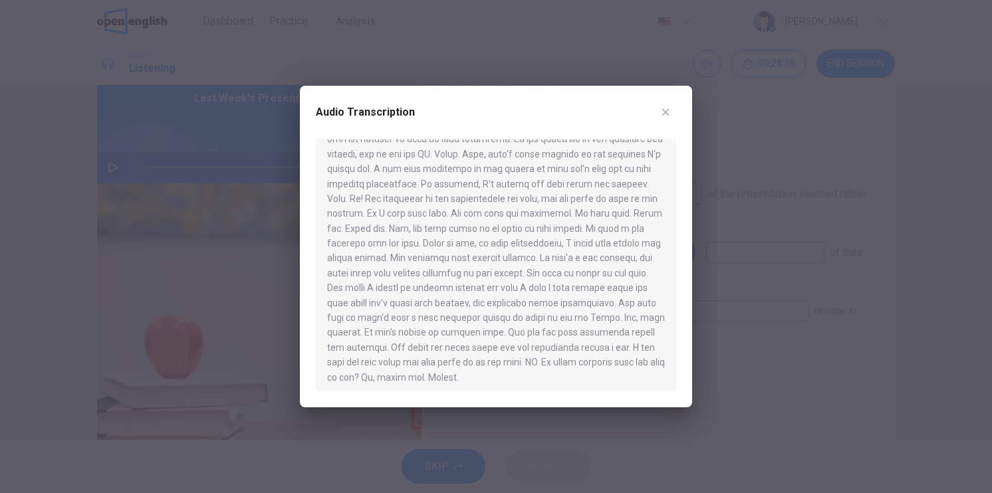
scroll to position [723, 0]
click at [757, 252] on div at bounding box center [496, 246] width 992 height 493
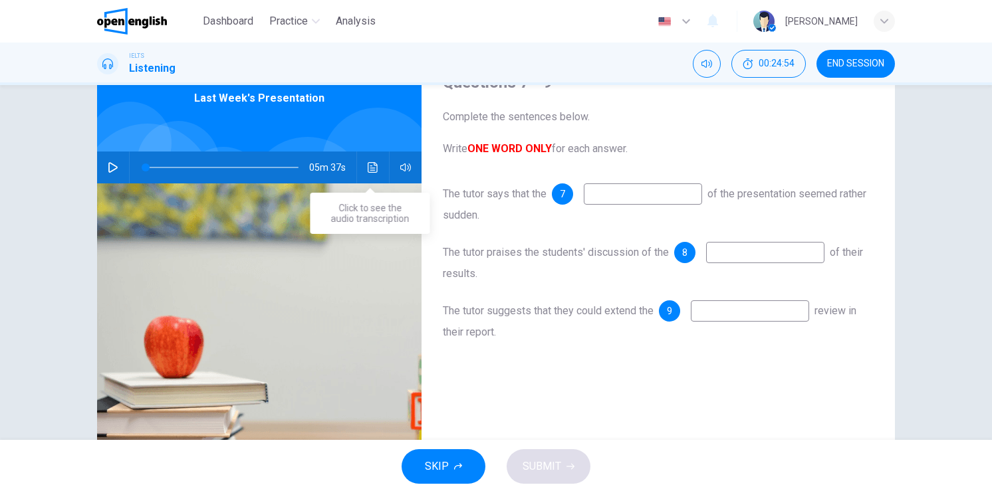
click at [374, 165] on icon "Click to see the audio transcription" at bounding box center [373, 167] width 10 height 11
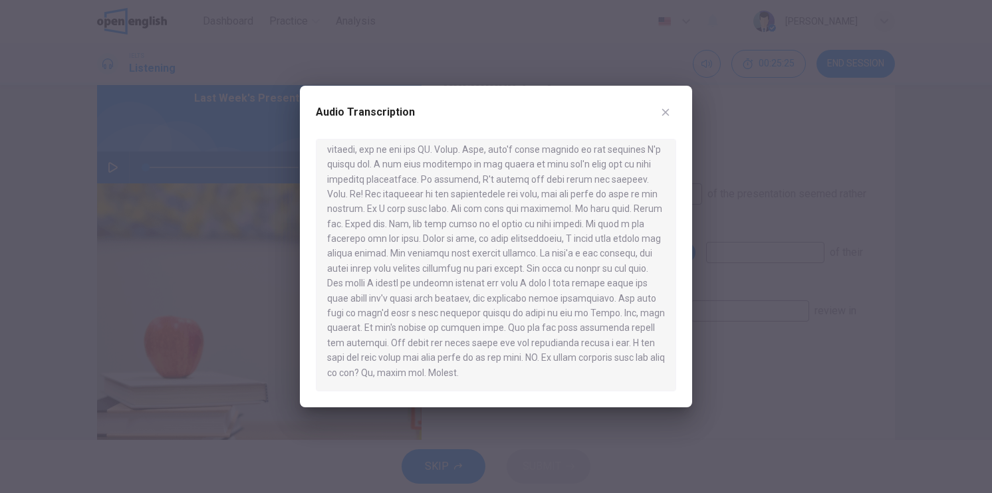
click at [785, 235] on div at bounding box center [496, 246] width 992 height 493
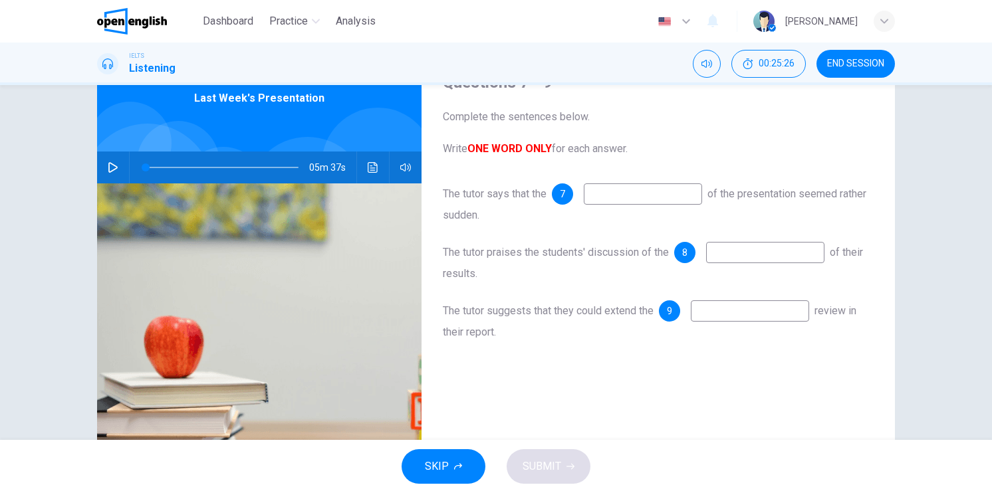
click at [645, 201] on input at bounding box center [643, 194] width 118 height 21
type input "******"
click at [757, 252] on input at bounding box center [765, 252] width 118 height 21
click at [374, 160] on button "Click to see the audio transcription" at bounding box center [372, 168] width 21 height 32
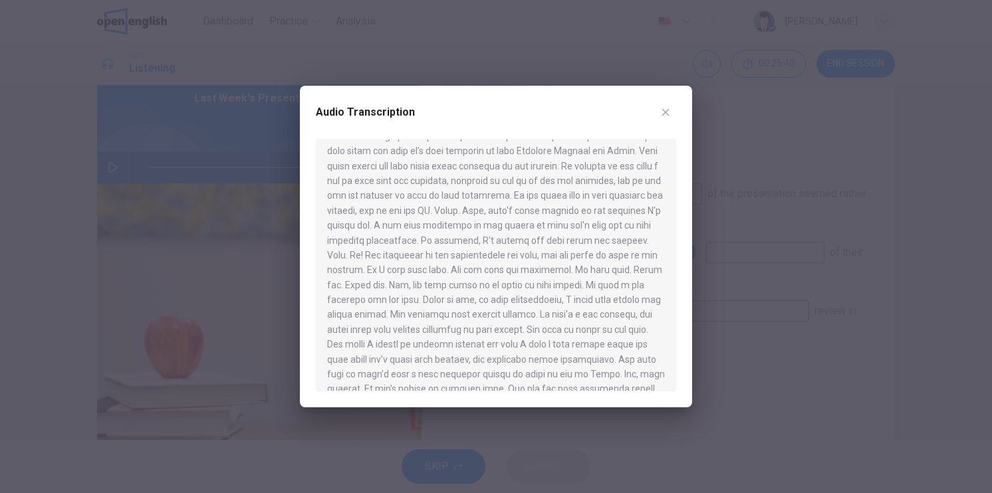
scroll to position [656, 0]
click at [734, 269] on div at bounding box center [496, 246] width 992 height 493
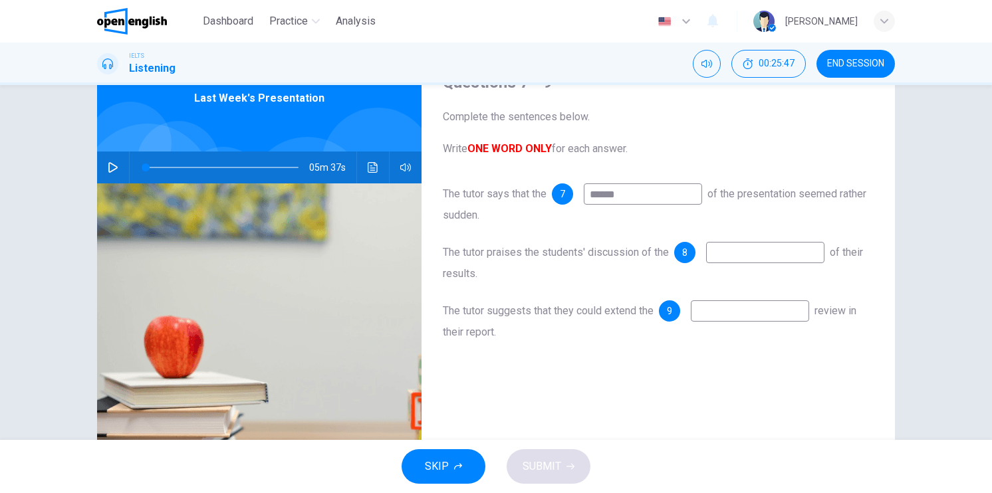
click at [740, 254] on input at bounding box center [765, 252] width 118 height 21
type input "**********"
click at [362, 164] on button "Click to see the audio transcription" at bounding box center [372, 168] width 21 height 32
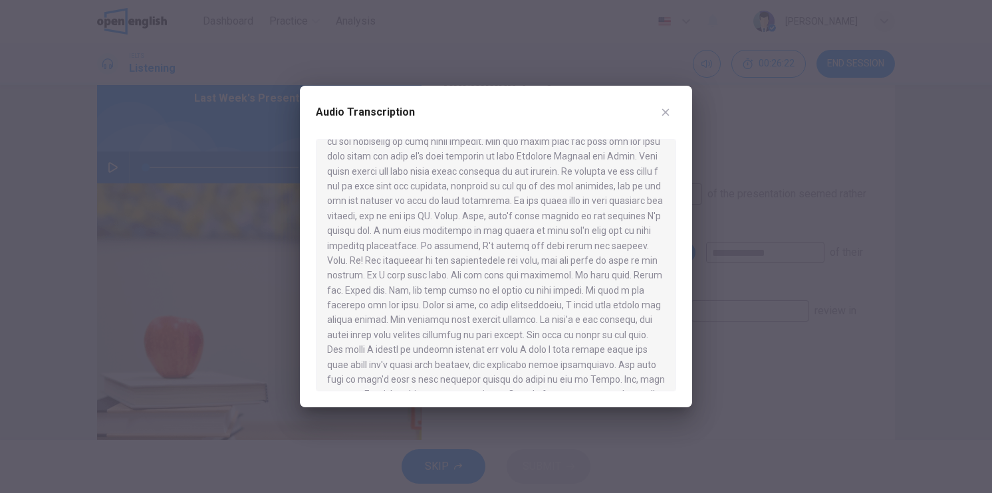
click at [763, 310] on div at bounding box center [496, 246] width 992 height 493
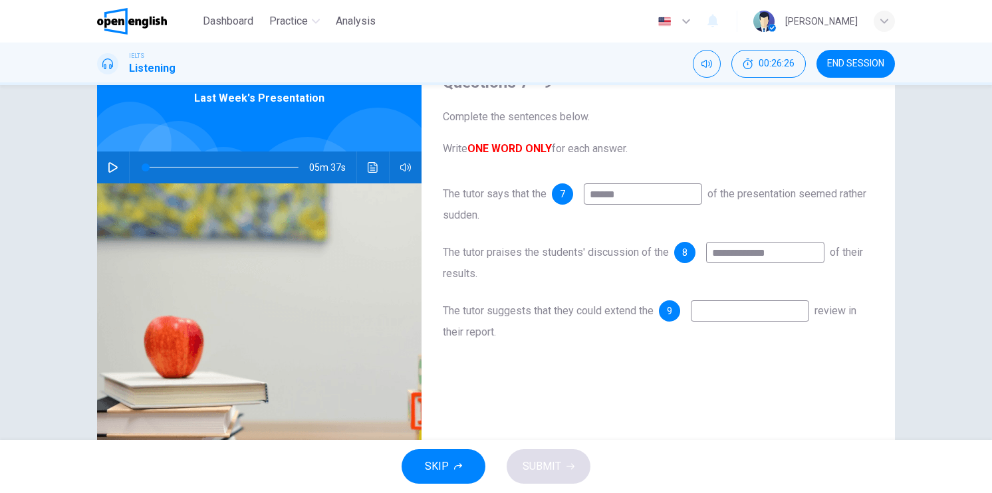
drag, startPoint x: 774, startPoint y: 249, endPoint x: 757, endPoint y: 251, distance: 16.7
click at [760, 251] on input "**********" at bounding box center [765, 252] width 118 height 21
click at [750, 250] on input "**********" at bounding box center [765, 252] width 118 height 21
click at [780, 257] on input "**********" at bounding box center [765, 252] width 118 height 21
click at [779, 257] on input "**********" at bounding box center [765, 252] width 118 height 21
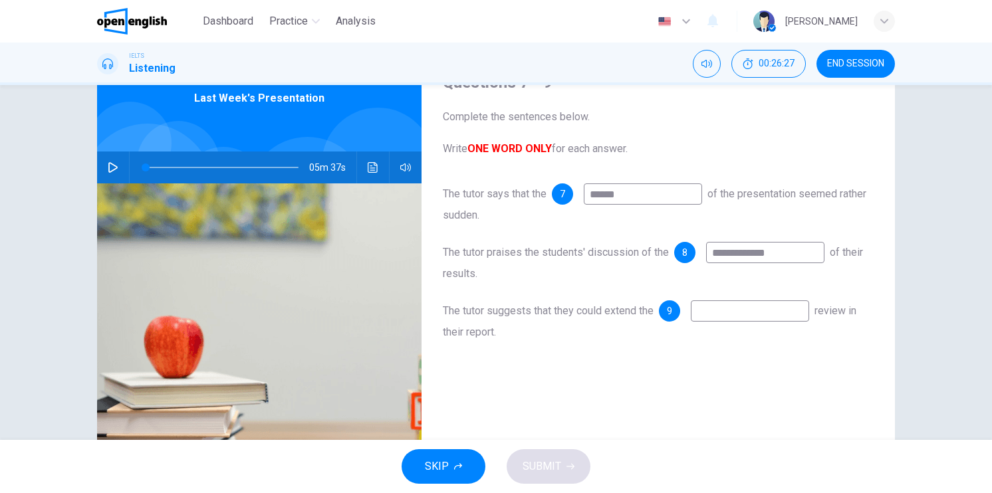
click at [778, 257] on input "**********" at bounding box center [765, 252] width 118 height 21
click at [657, 382] on div "**********" at bounding box center [658, 276] width 473 height 462
click at [375, 168] on icon "Click to see the audio transcription" at bounding box center [373, 167] width 11 height 11
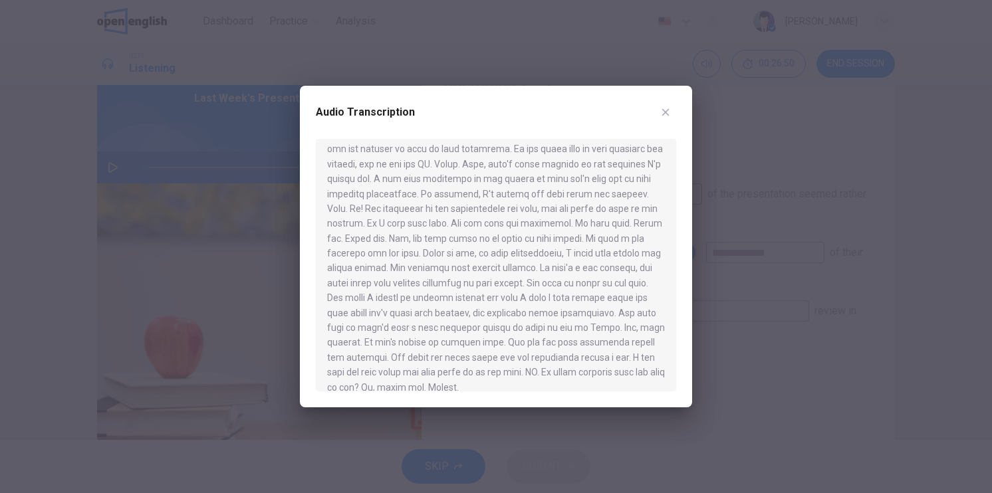
scroll to position [723, 0]
click at [946, 362] on div at bounding box center [496, 246] width 992 height 493
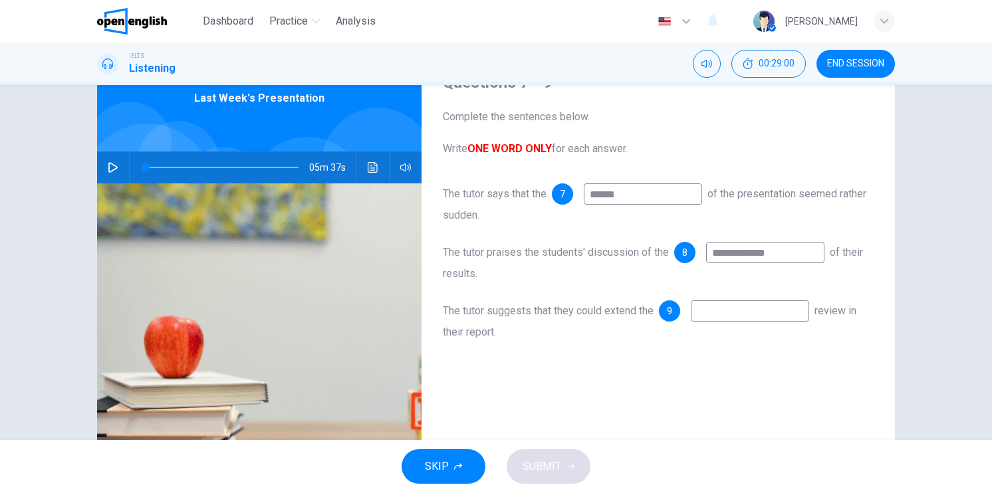
click at [736, 318] on input at bounding box center [750, 311] width 118 height 21
click at [362, 164] on div "05m 37s" at bounding box center [259, 168] width 324 height 32
click at [362, 164] on button "Click to see the audio transcription" at bounding box center [372, 168] width 21 height 32
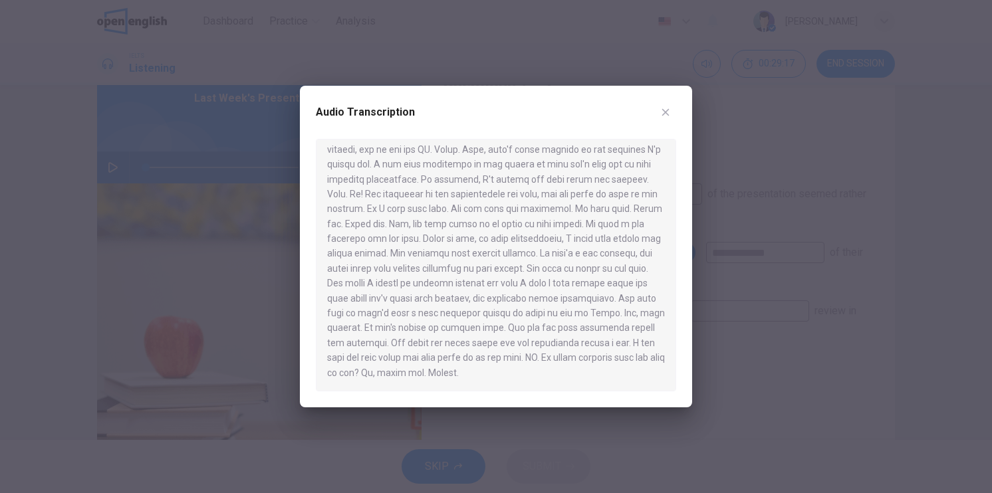
click at [813, 398] on div at bounding box center [496, 246] width 992 height 493
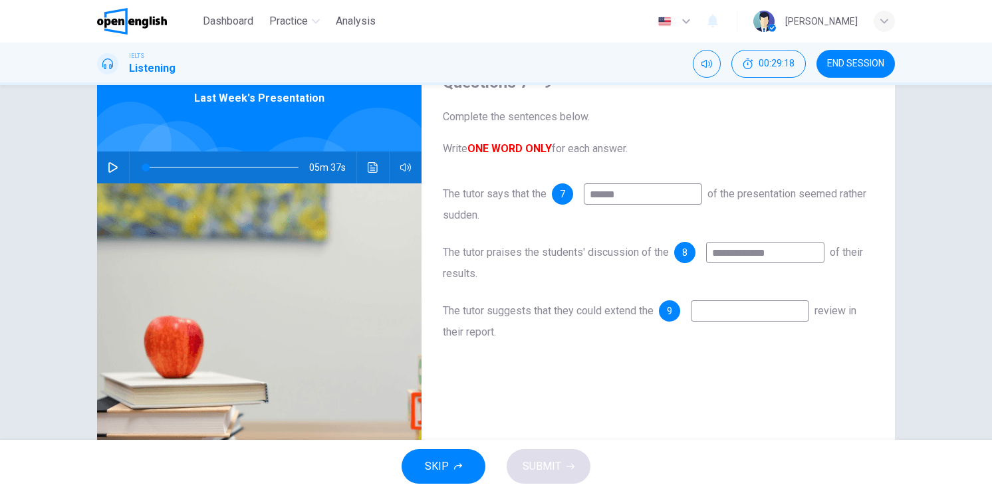
click at [753, 316] on input at bounding box center [750, 311] width 118 height 21
type input "**********"
click at [566, 452] on button "SUBMIT" at bounding box center [549, 466] width 84 height 35
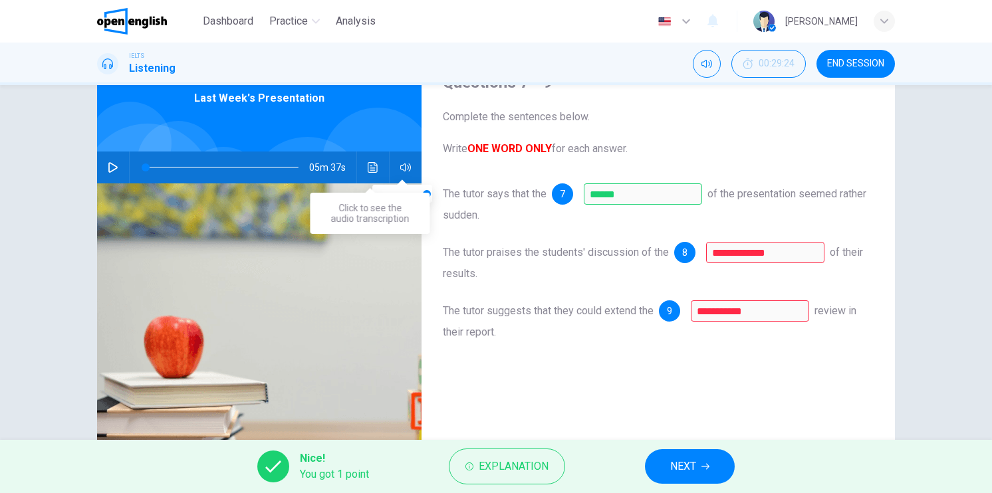
click at [359, 160] on div "05m 37s" at bounding box center [259, 168] width 324 height 32
click at [368, 166] on icon "Click to see the audio transcription" at bounding box center [373, 167] width 11 height 11
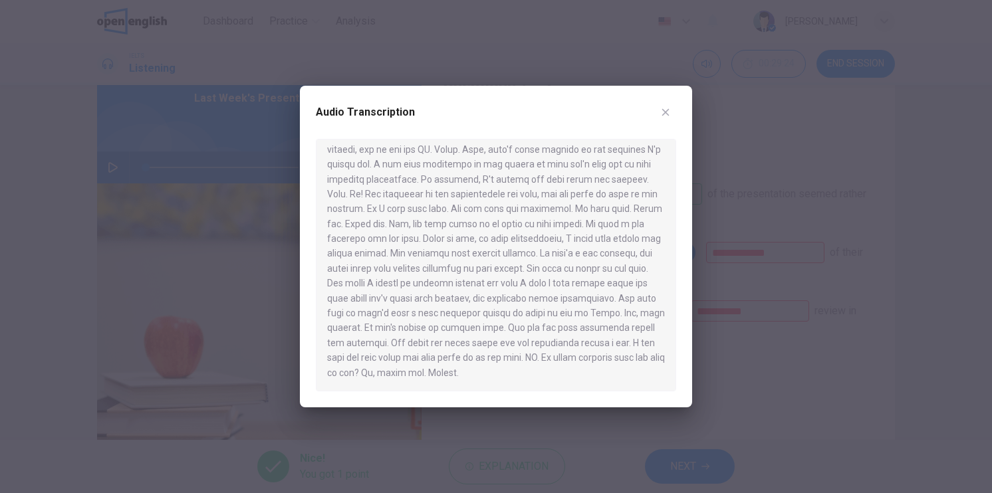
click at [872, 242] on div at bounding box center [496, 246] width 992 height 493
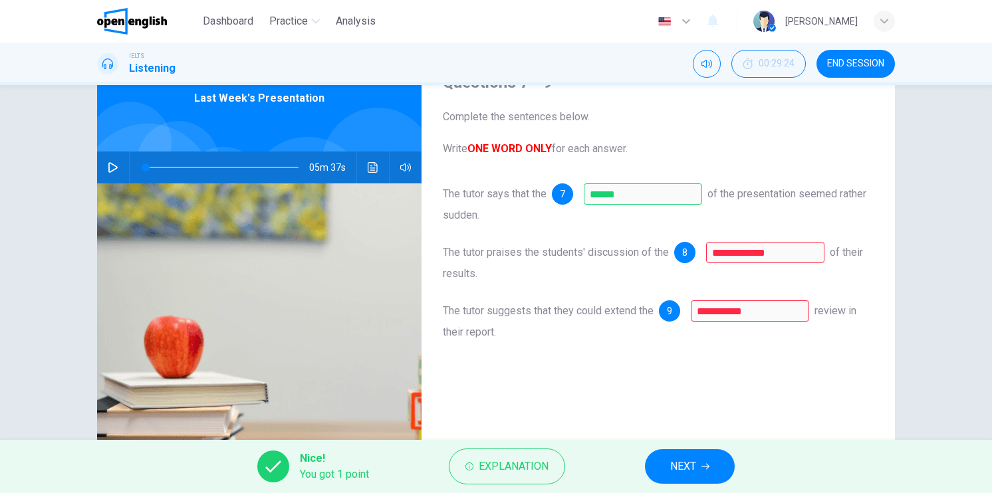
click at [632, 397] on div "**********" at bounding box center [658, 276] width 473 height 462
click at [362, 162] on button "Click to see the audio transcription" at bounding box center [372, 168] width 21 height 32
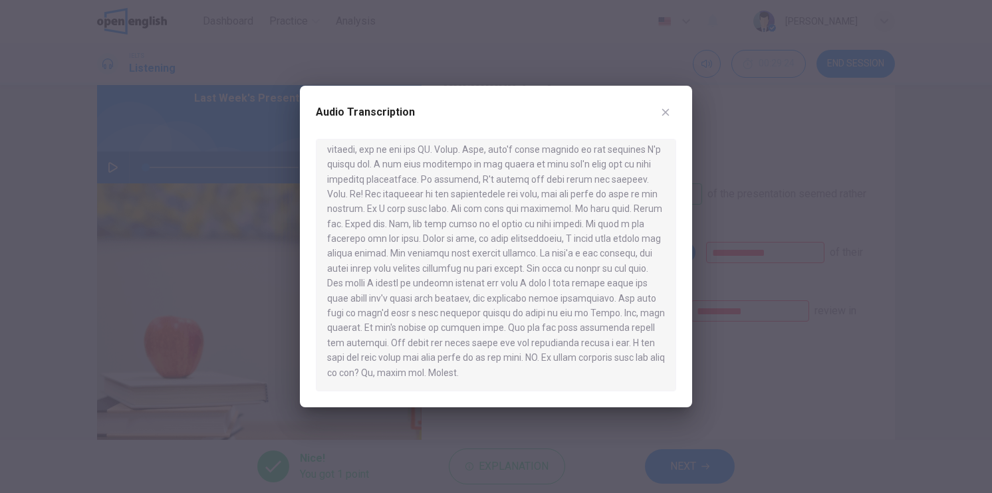
click at [727, 291] on div at bounding box center [496, 246] width 992 height 493
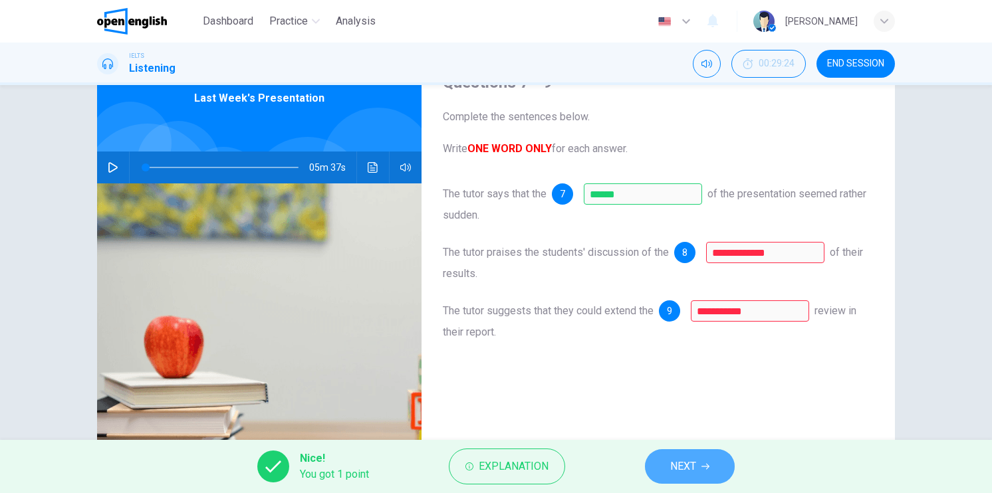
click at [702, 472] on button "NEXT" at bounding box center [690, 466] width 90 height 35
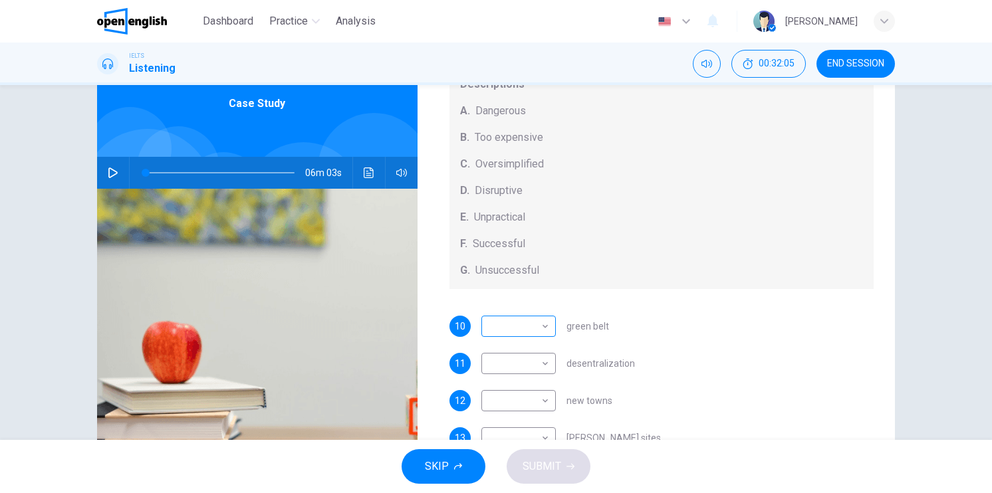
scroll to position [66, 0]
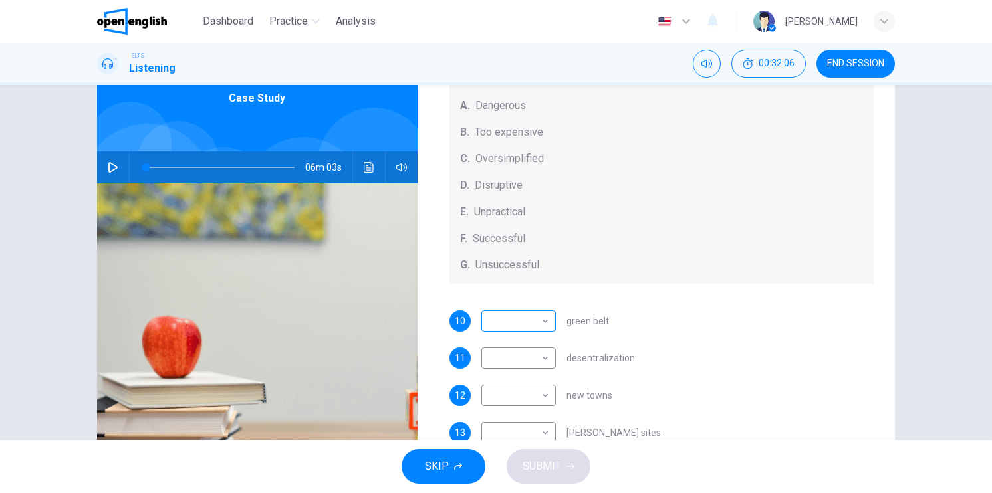
click at [544, 319] on body "This site uses cookies, as explained in our Privacy Policy . If you agree to th…" at bounding box center [496, 246] width 992 height 493
click at [544, 319] on div at bounding box center [496, 246] width 992 height 493
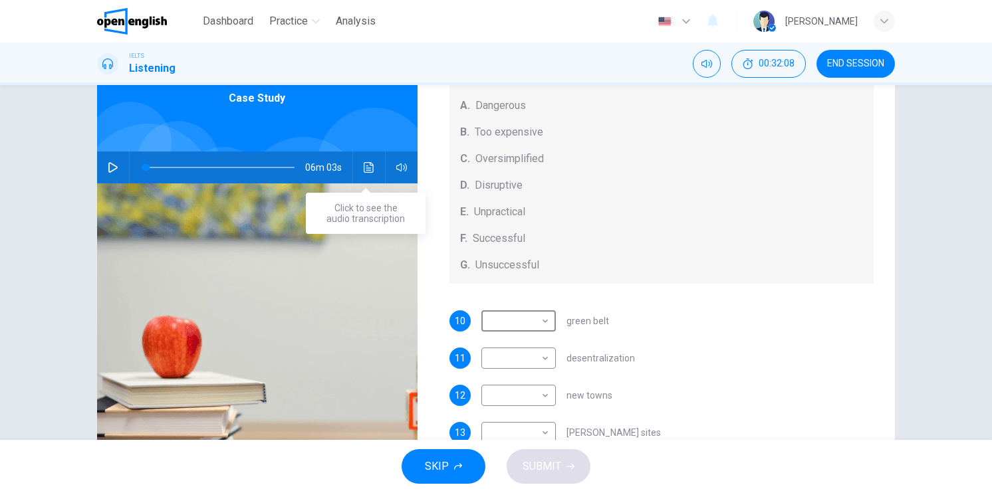
click at [372, 170] on button "Click to see the audio transcription" at bounding box center [368, 168] width 21 height 32
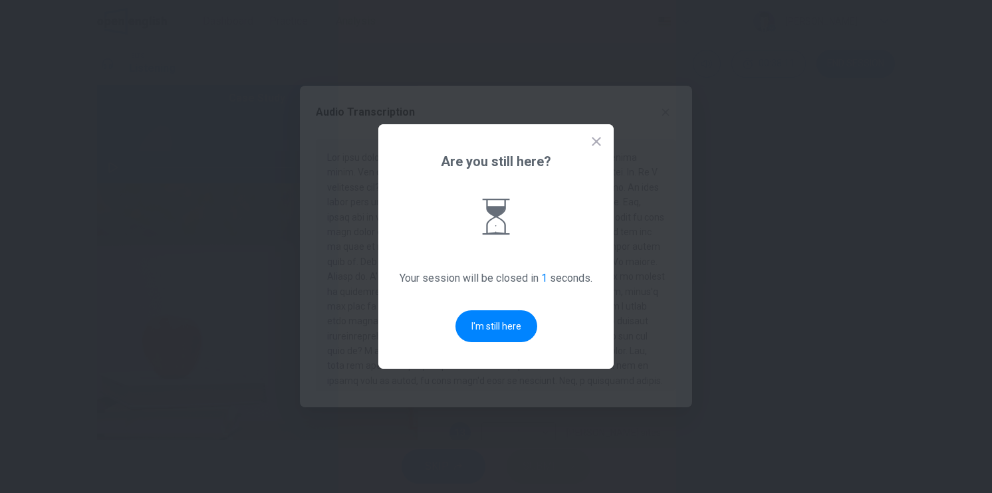
scroll to position [0, 0]
